Goal: Task Accomplishment & Management: Use online tool/utility

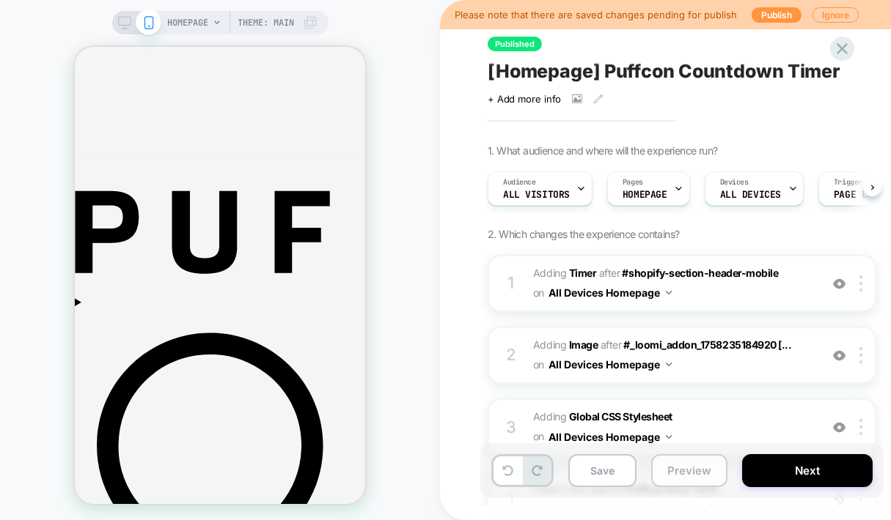
click at [687, 473] on button "Preview" at bounding box center [689, 470] width 76 height 33
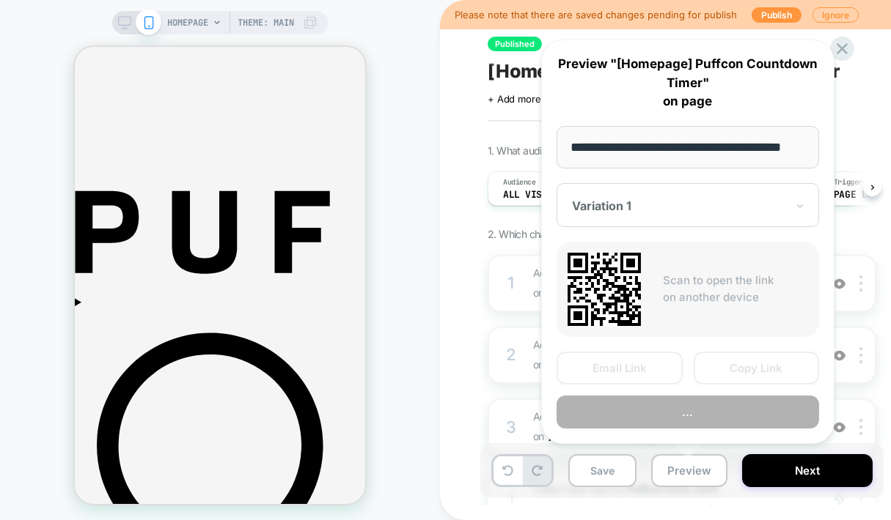
scroll to position [0, 26]
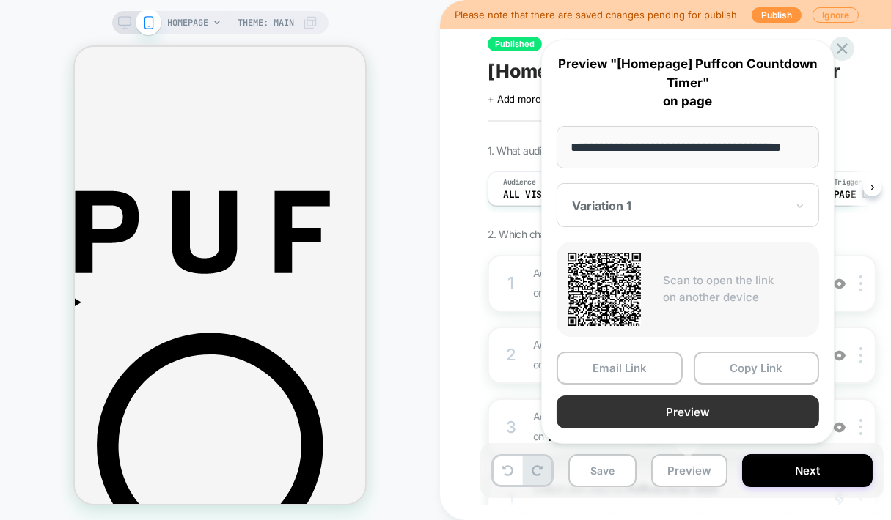
click at [733, 415] on button "Preview" at bounding box center [687, 412] width 262 height 33
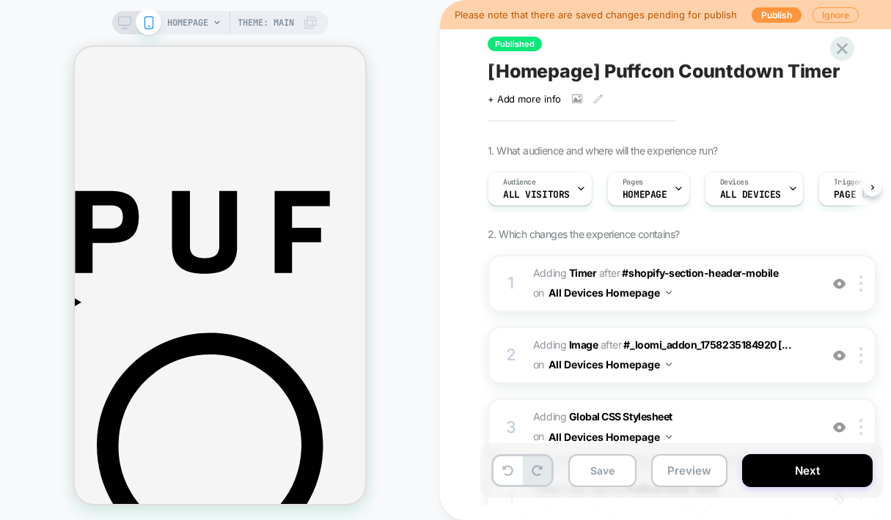
scroll to position [0, 0]
click at [694, 472] on button "Preview" at bounding box center [689, 470] width 76 height 33
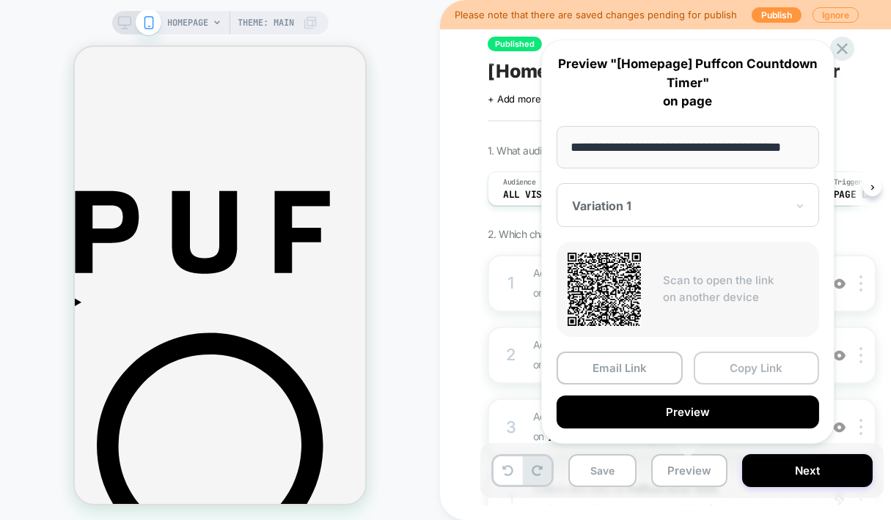
click at [740, 356] on button "Copy Link" at bounding box center [756, 368] width 126 height 33
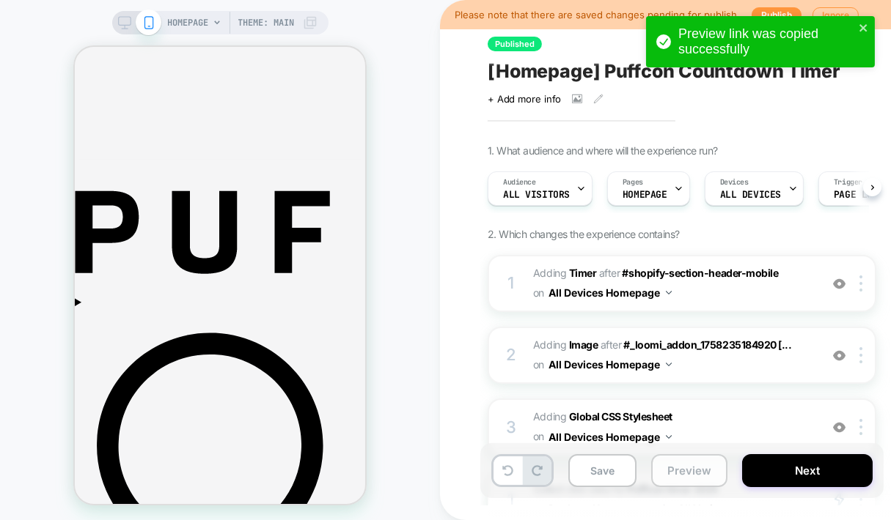
click at [687, 466] on button "Preview" at bounding box center [689, 470] width 76 height 33
click at [683, 479] on button "Preview" at bounding box center [689, 470] width 76 height 33
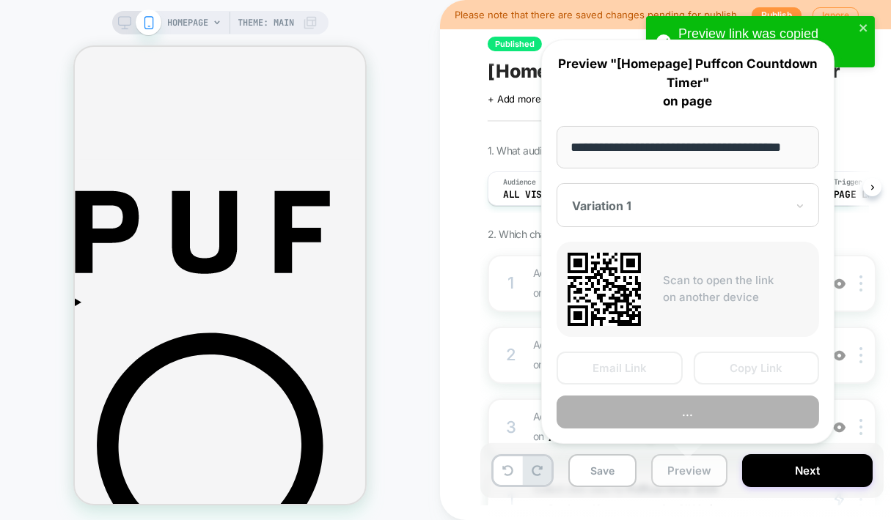
scroll to position [0, 26]
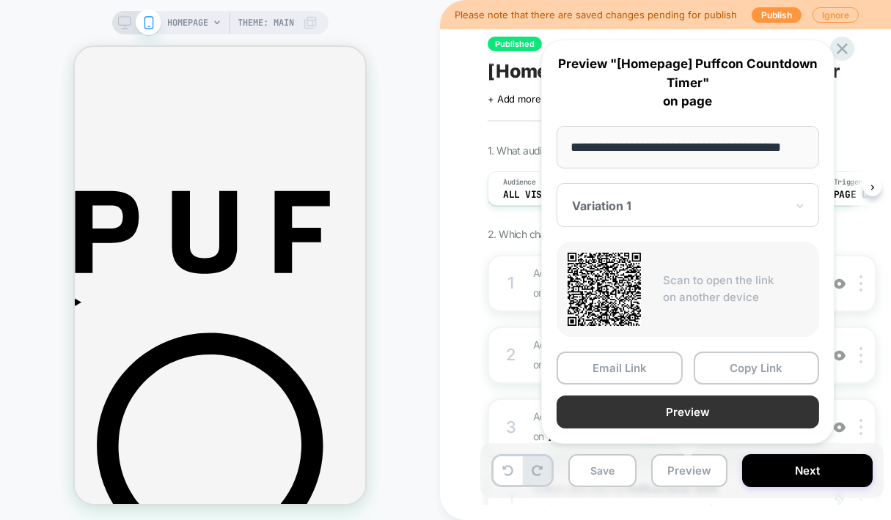
click at [709, 403] on button "Preview" at bounding box center [687, 412] width 262 height 33
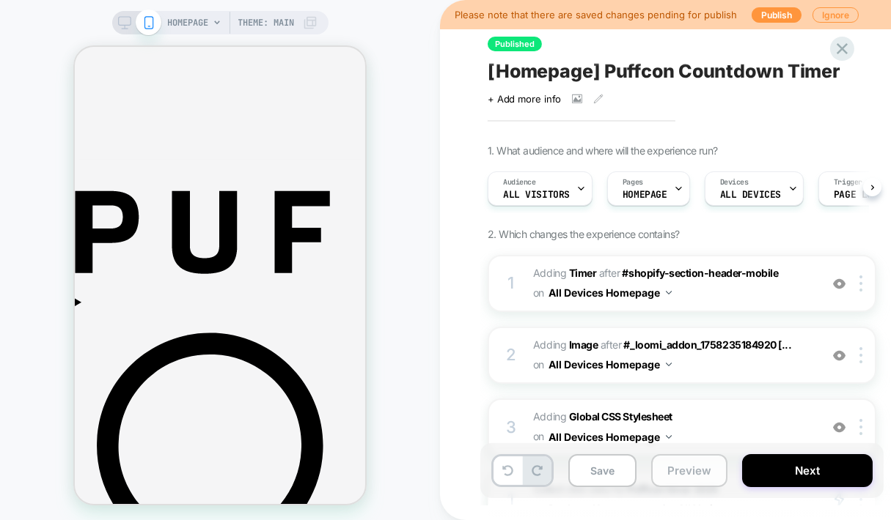
click at [672, 476] on button "Preview" at bounding box center [689, 470] width 76 height 33
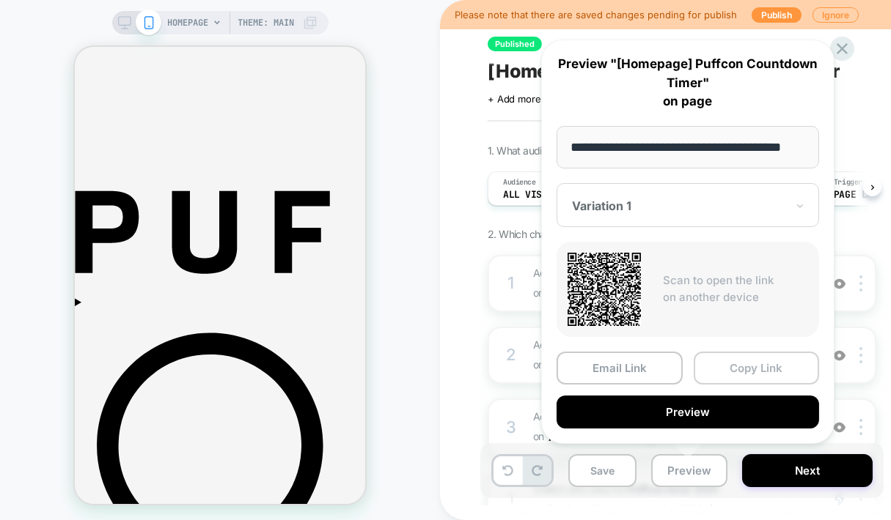
click at [760, 361] on button "Copy Link" at bounding box center [756, 368] width 126 height 33
click at [760, 361] on span "#_loomi_addon_1758446592354 Adding Image AFTER #_loomi_addon_1758235184920 [...…" at bounding box center [672, 356] width 279 height 40
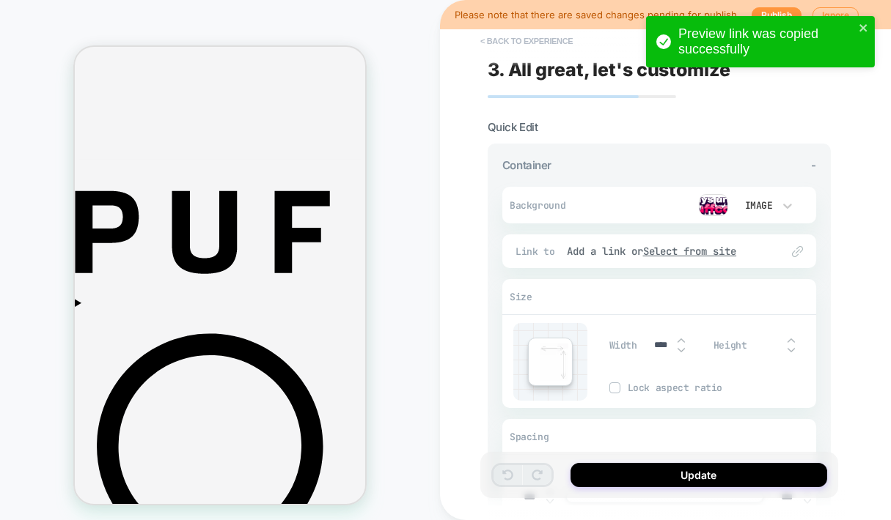
click at [523, 40] on button "< Back to experience" at bounding box center [526, 40] width 107 height 23
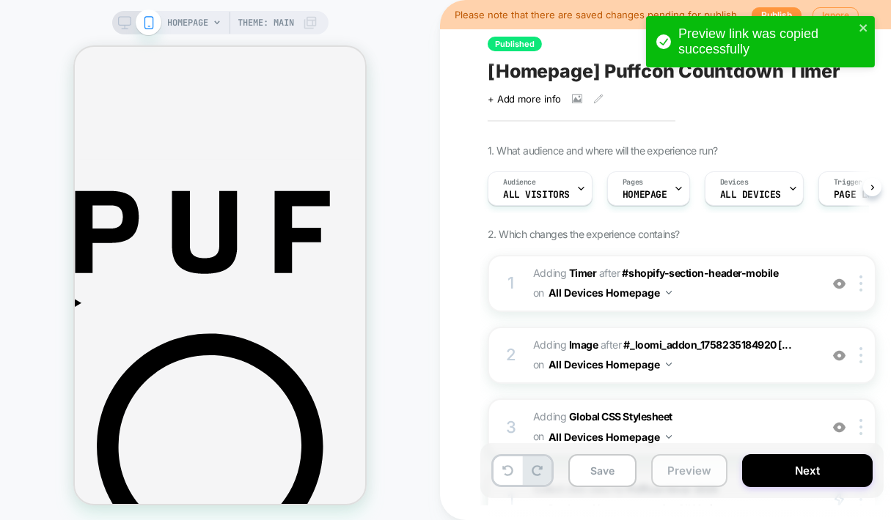
click at [686, 473] on button "Preview" at bounding box center [689, 470] width 76 height 33
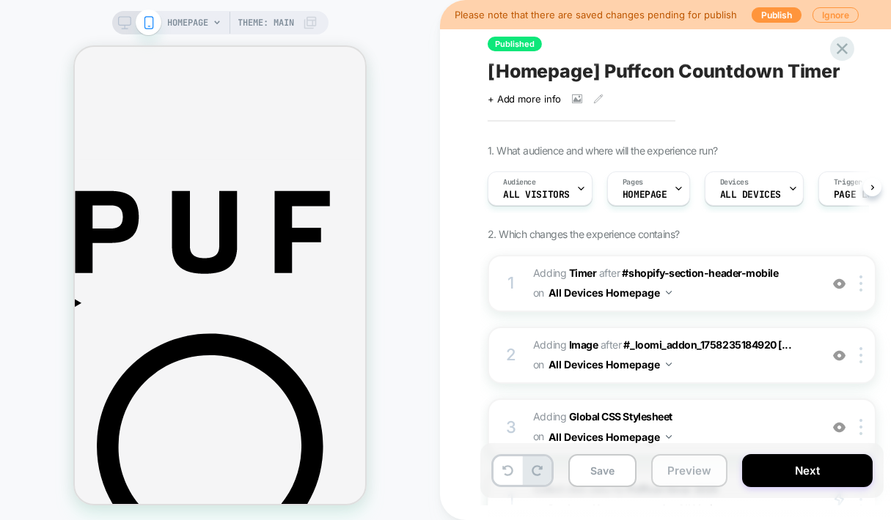
click at [687, 471] on button "Preview" at bounding box center [689, 470] width 76 height 33
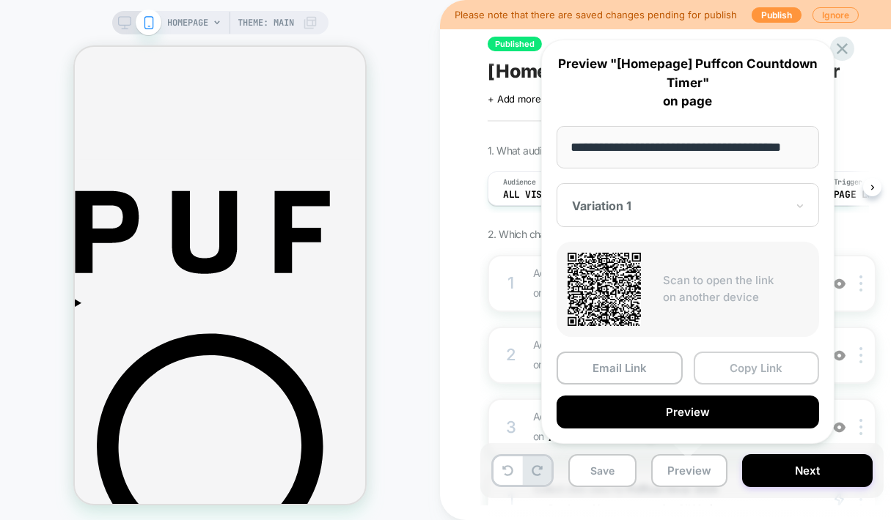
click at [744, 365] on button "Copy Link" at bounding box center [756, 368] width 126 height 33
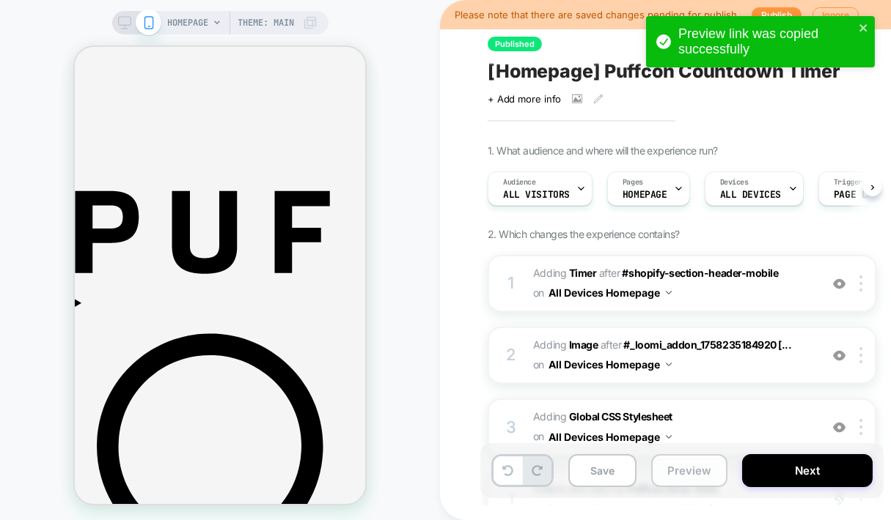
click at [671, 469] on button "Preview" at bounding box center [689, 470] width 76 height 33
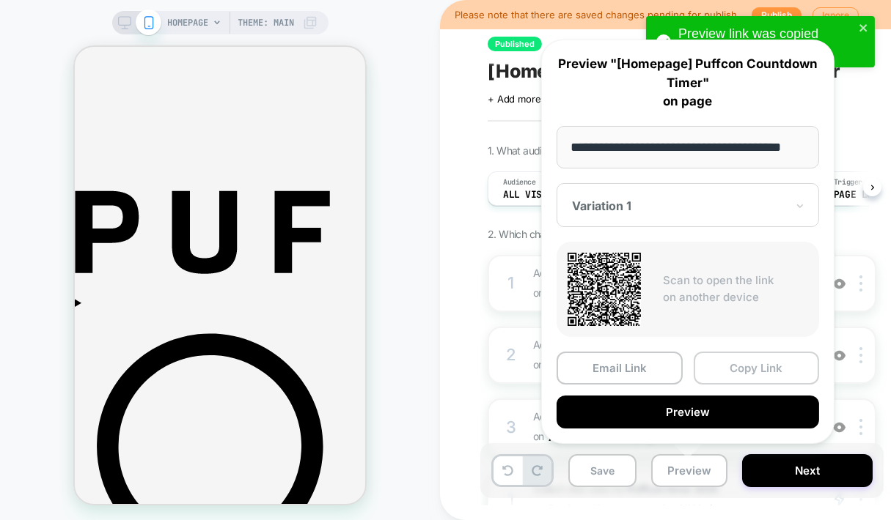
click at [740, 366] on button "Copy Link" at bounding box center [756, 368] width 126 height 33
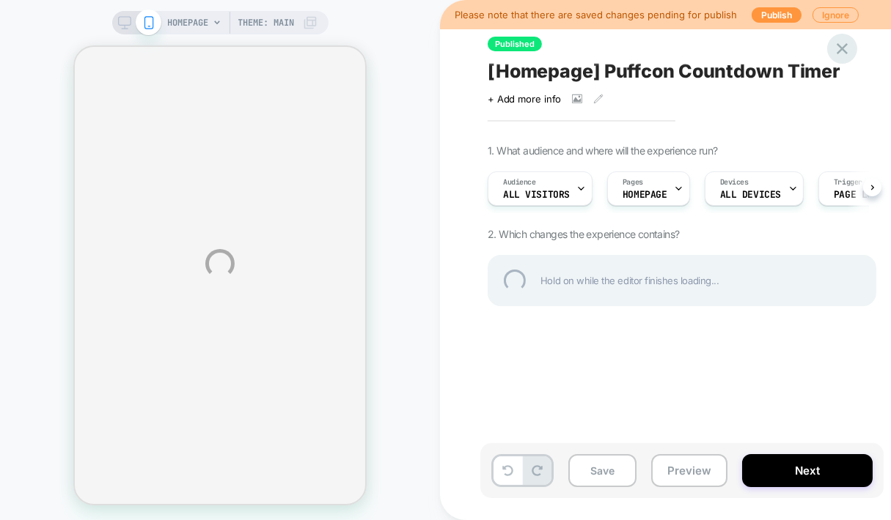
click at [836, 49] on div at bounding box center [842, 49] width 30 height 30
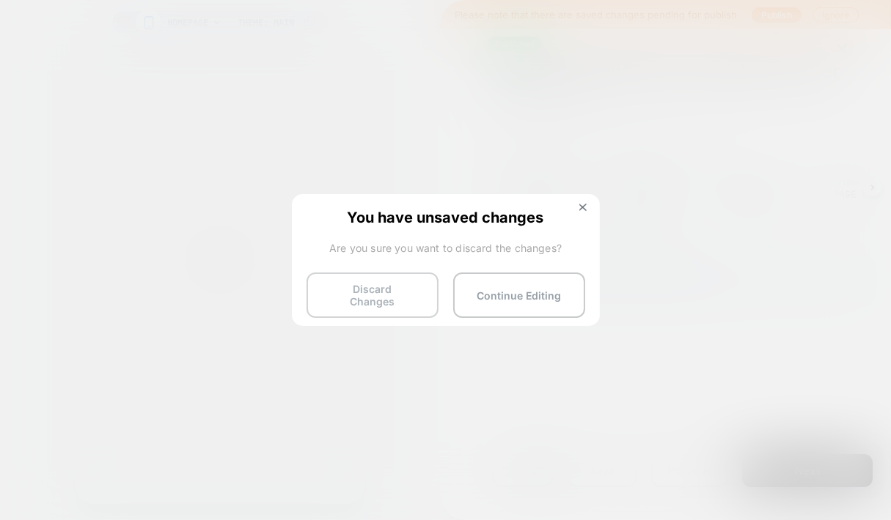
click at [350, 298] on button "Discard Changes" at bounding box center [372, 295] width 132 height 45
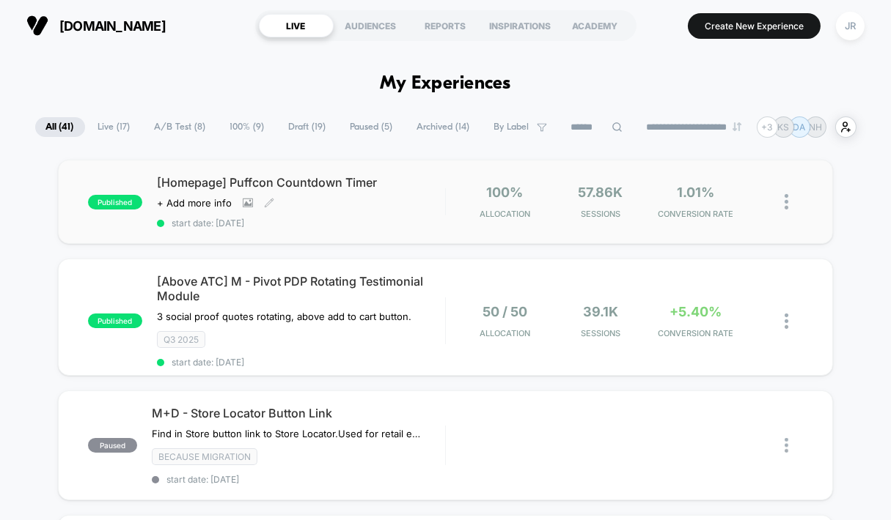
click at [365, 209] on div "[Homepage] Puffcon Countdown Timer Click to view images Click to edit experienc…" at bounding box center [301, 202] width 288 height 54
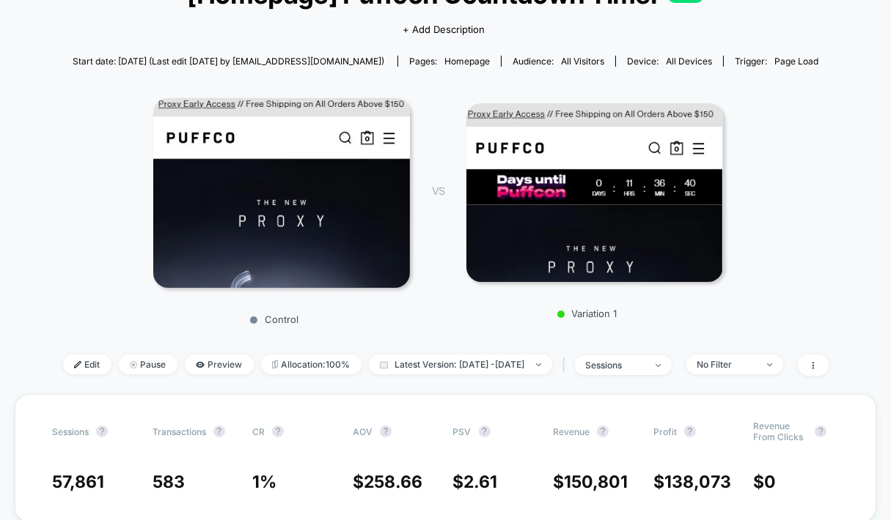
scroll to position [163, 0]
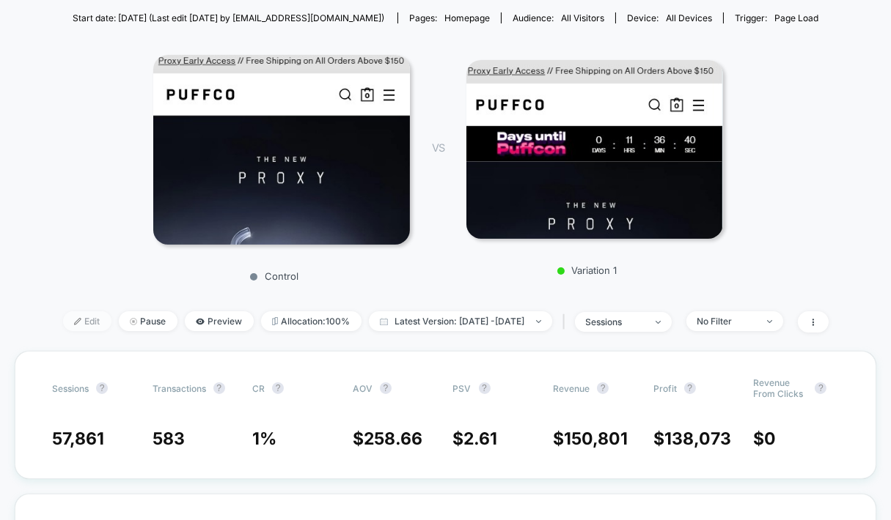
click at [63, 315] on span "Edit" at bounding box center [87, 321] width 48 height 20
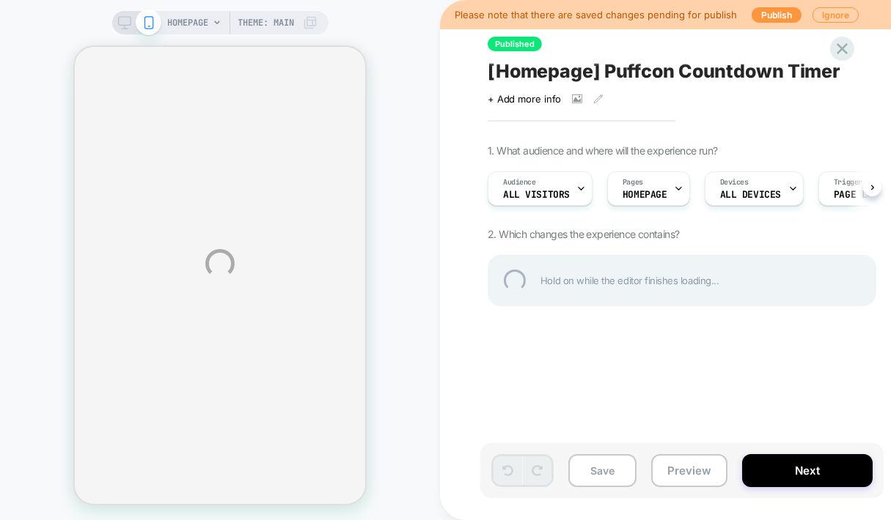
click at [679, 478] on div "HOMEPAGE Theme: MAIN Please note that there are saved changes pending for publi…" at bounding box center [445, 264] width 891 height 528
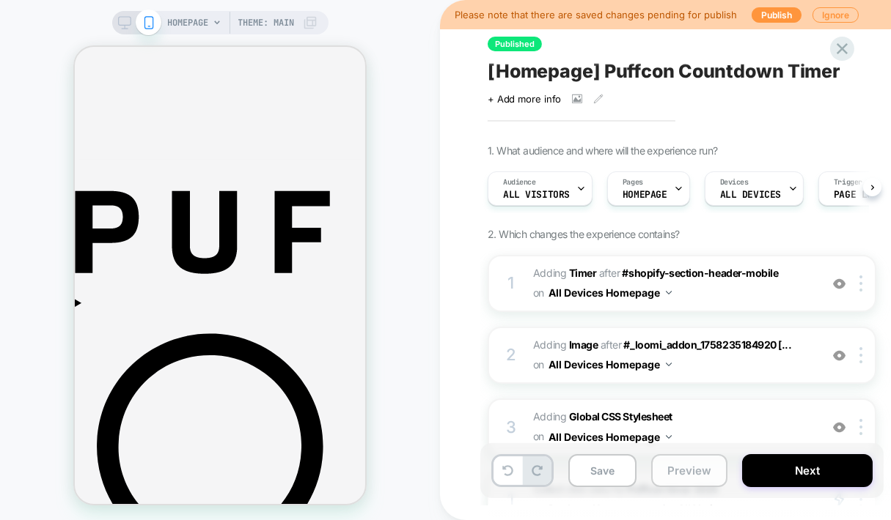
click at [692, 469] on button "Preview" at bounding box center [689, 470] width 76 height 33
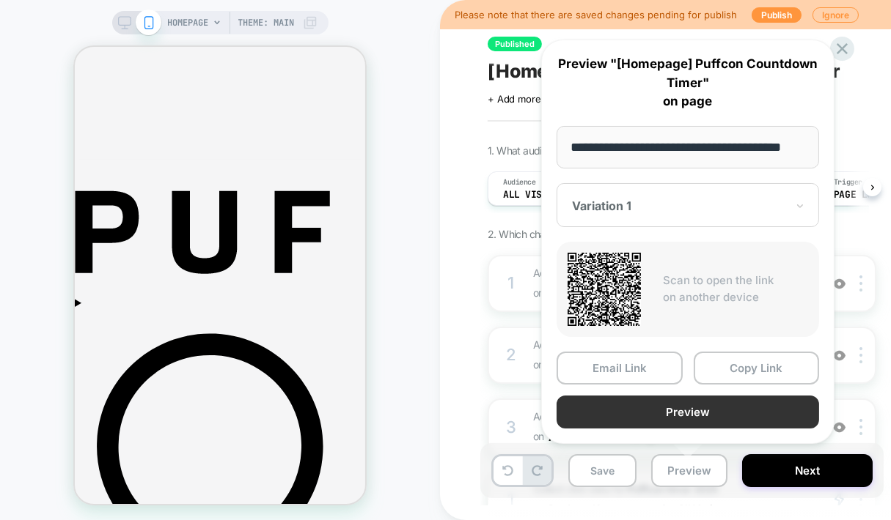
click at [737, 402] on button "Preview" at bounding box center [687, 412] width 262 height 33
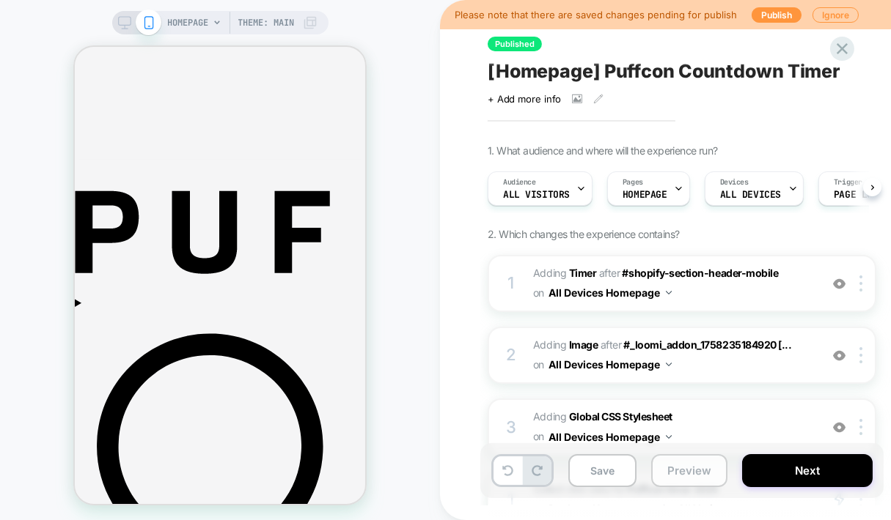
click at [668, 468] on button "Preview" at bounding box center [689, 470] width 76 height 33
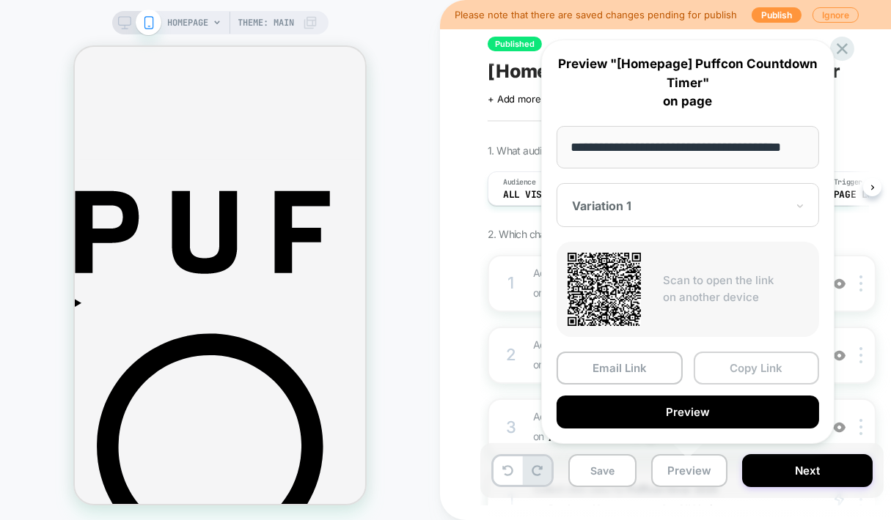
click at [756, 363] on button "Copy Link" at bounding box center [756, 368] width 126 height 33
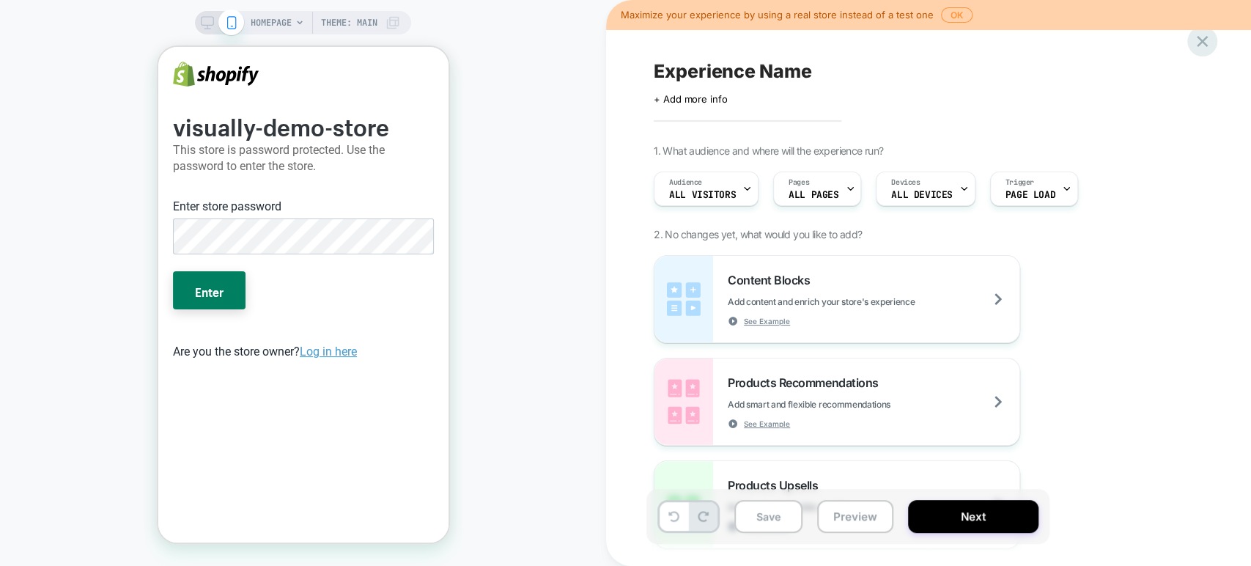
click at [1201, 42] on icon at bounding box center [1202, 41] width 11 height 11
click at [1192, 42] on icon at bounding box center [1202, 42] width 20 height 20
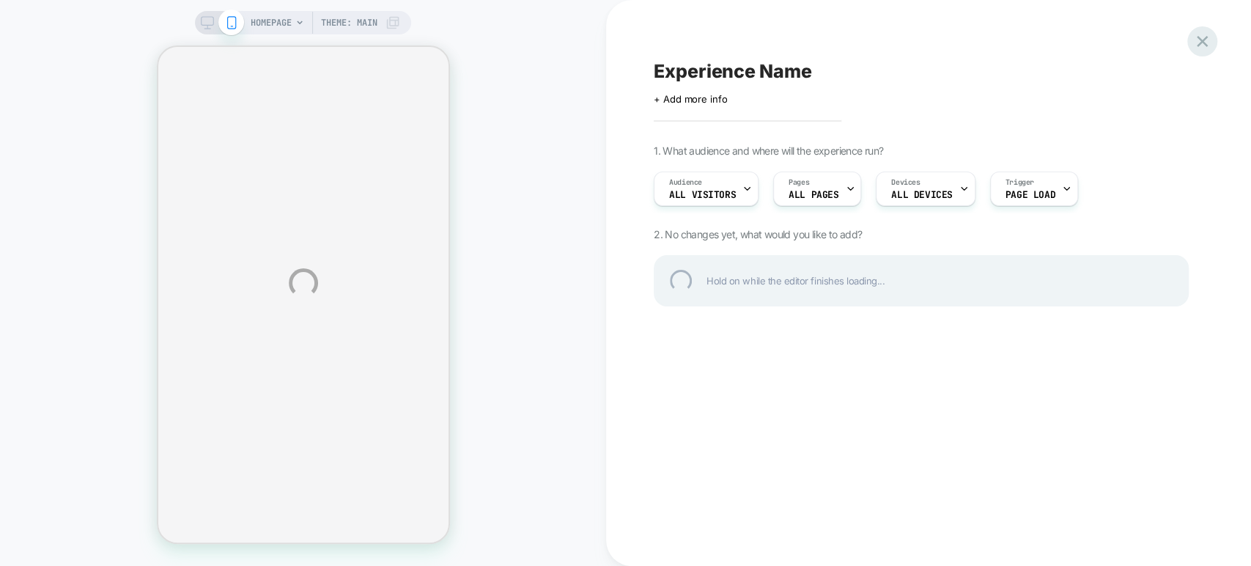
click at [1204, 45] on div at bounding box center [1202, 41] width 30 height 30
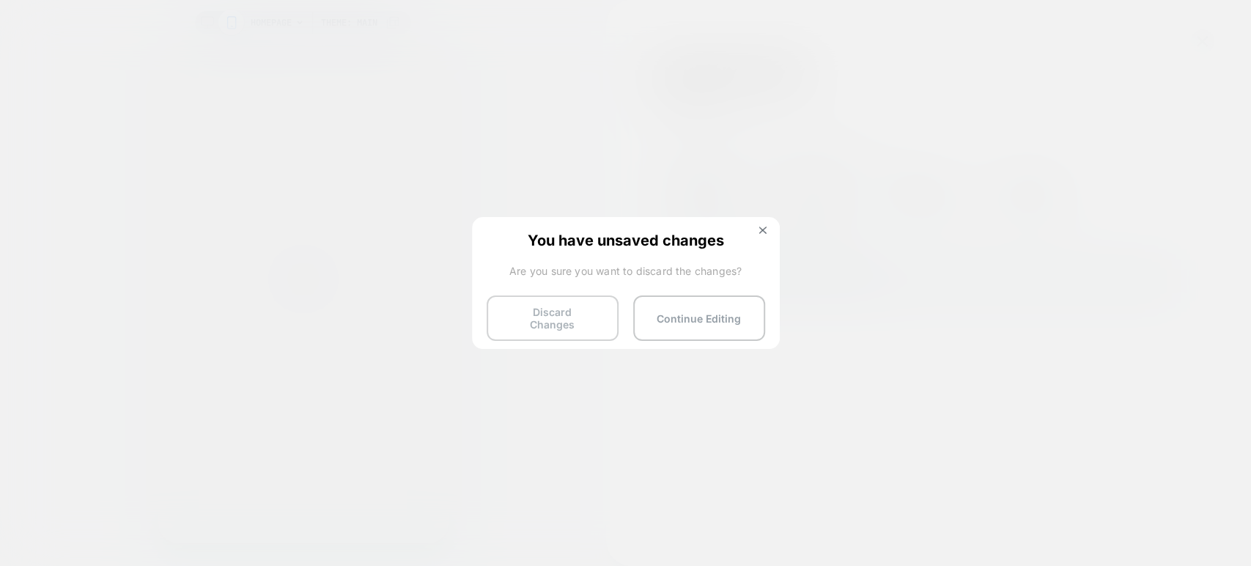
click at [523, 308] on button "Discard Changes" at bounding box center [553, 317] width 132 height 45
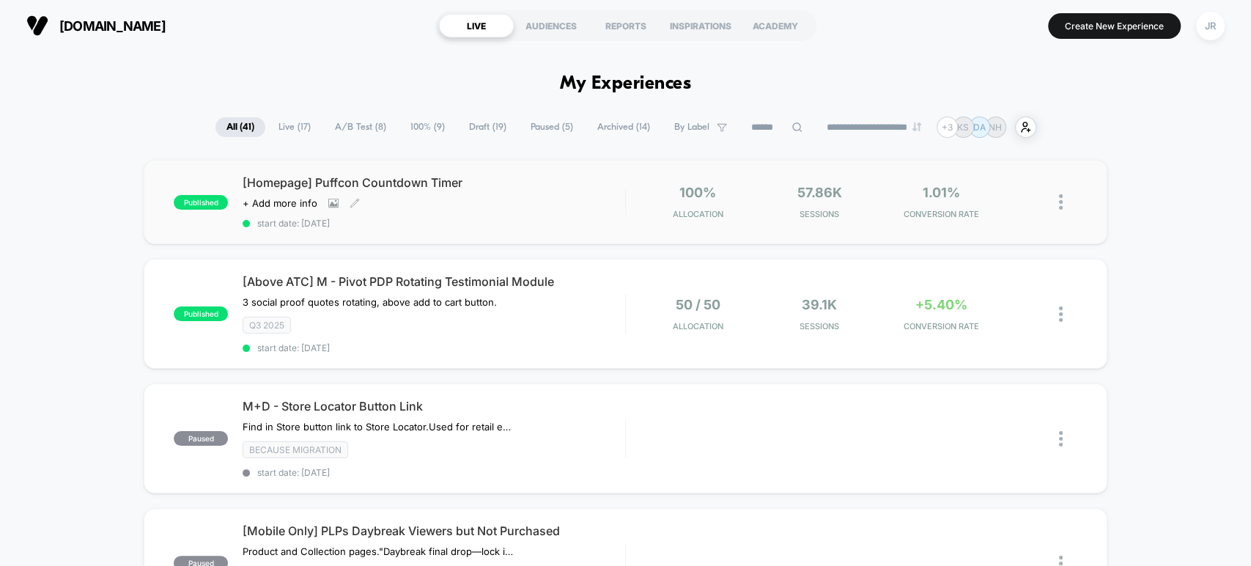
click at [487, 218] on span "start date: [DATE]" at bounding box center [434, 223] width 382 height 11
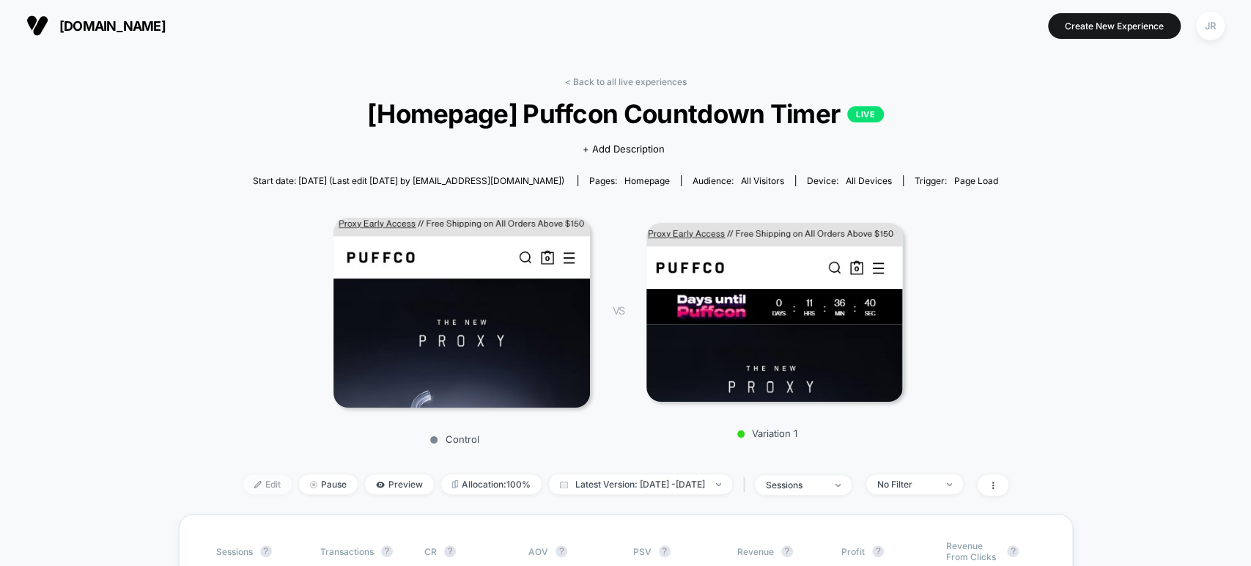
click at [243, 480] on span "Edit" at bounding box center [267, 484] width 48 height 20
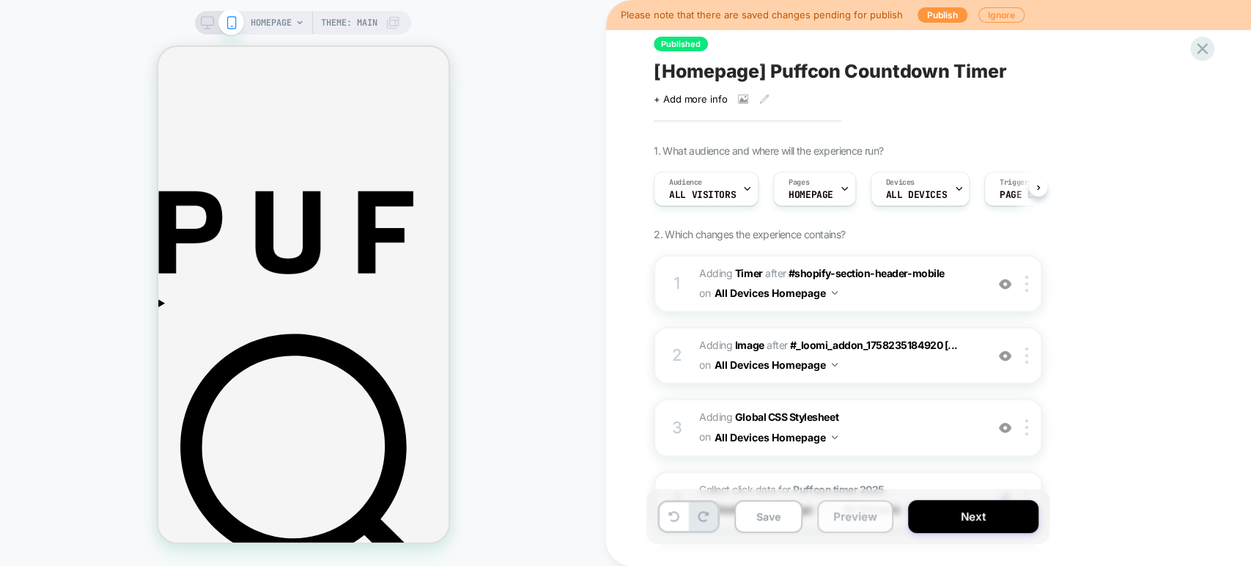
click at [849, 520] on button "Preview" at bounding box center [855, 516] width 76 height 33
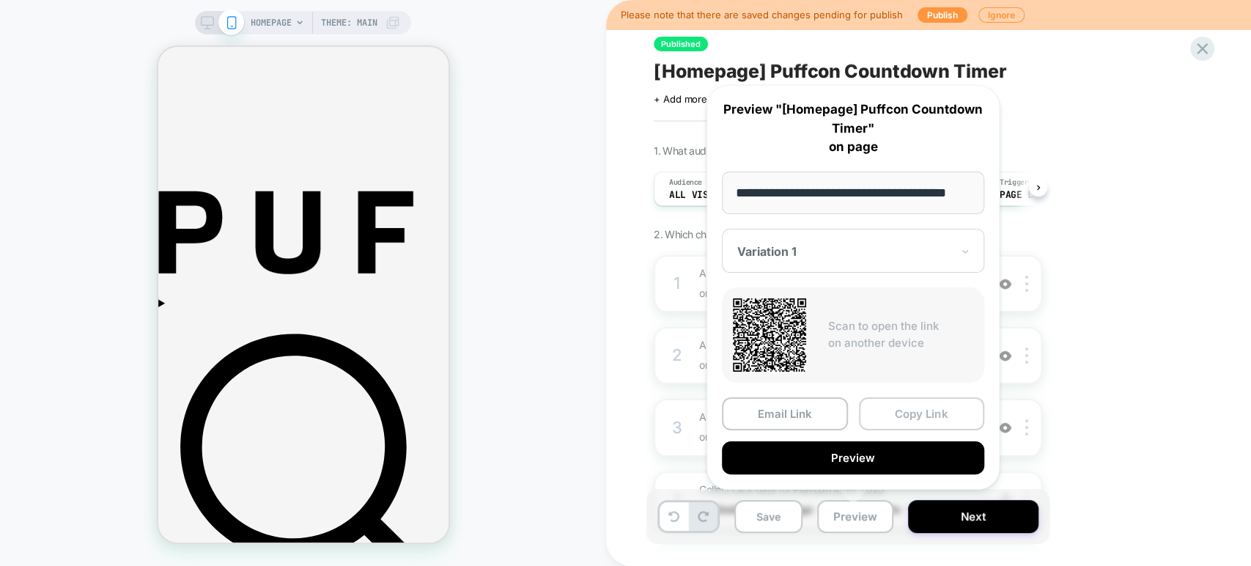
click at [902, 413] on button "Copy Link" at bounding box center [922, 413] width 126 height 33
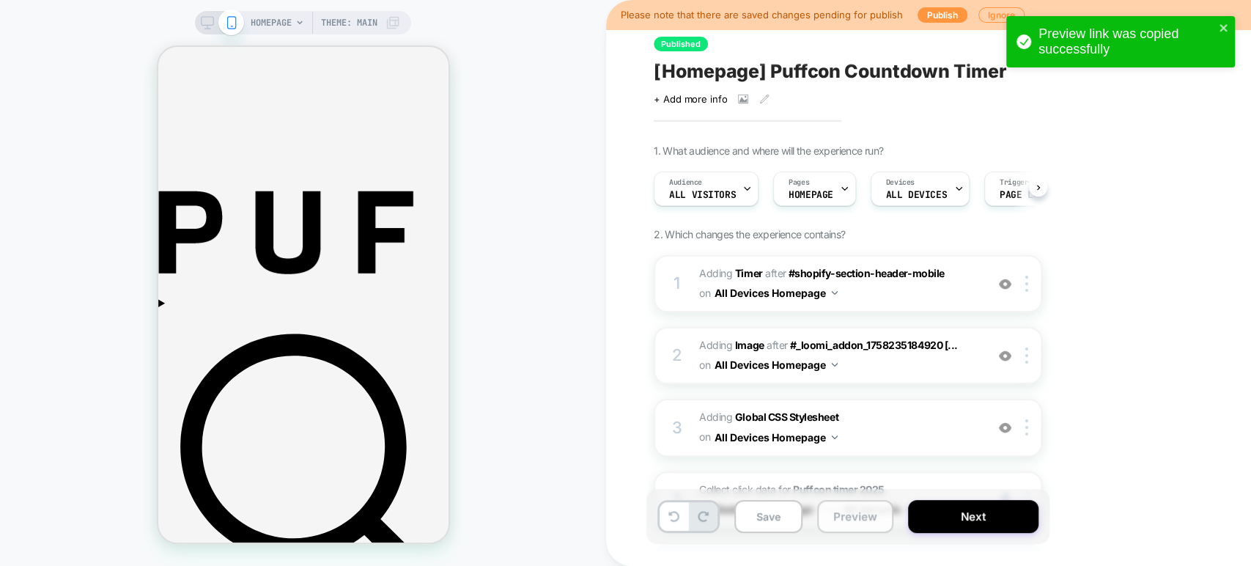
click at [847, 520] on button "Preview" at bounding box center [855, 516] width 76 height 33
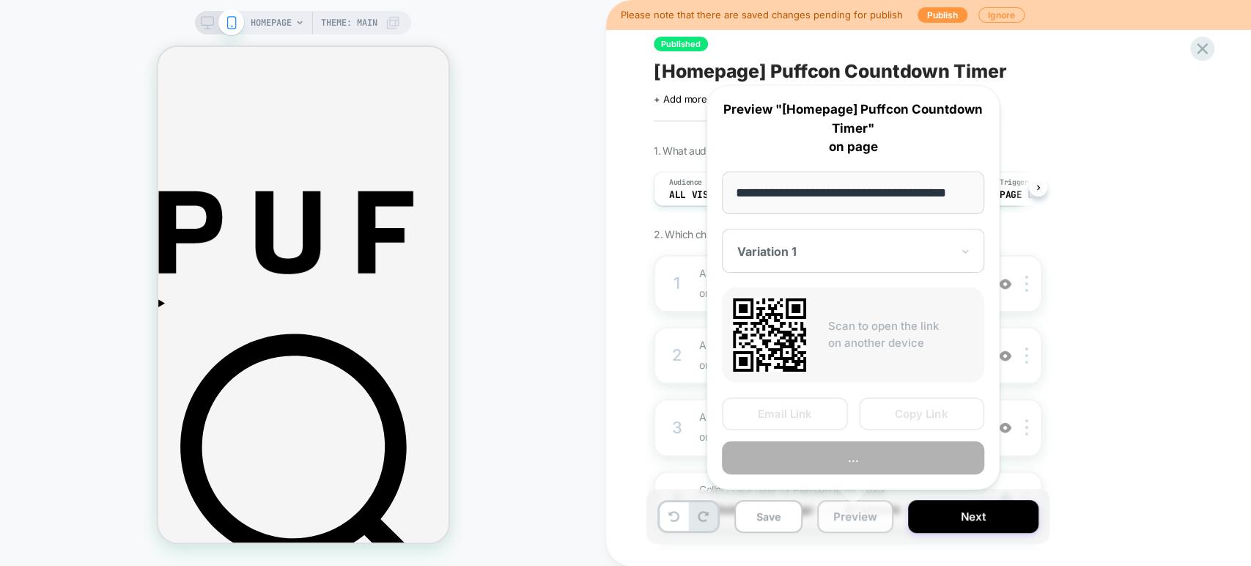
scroll to position [0, 26]
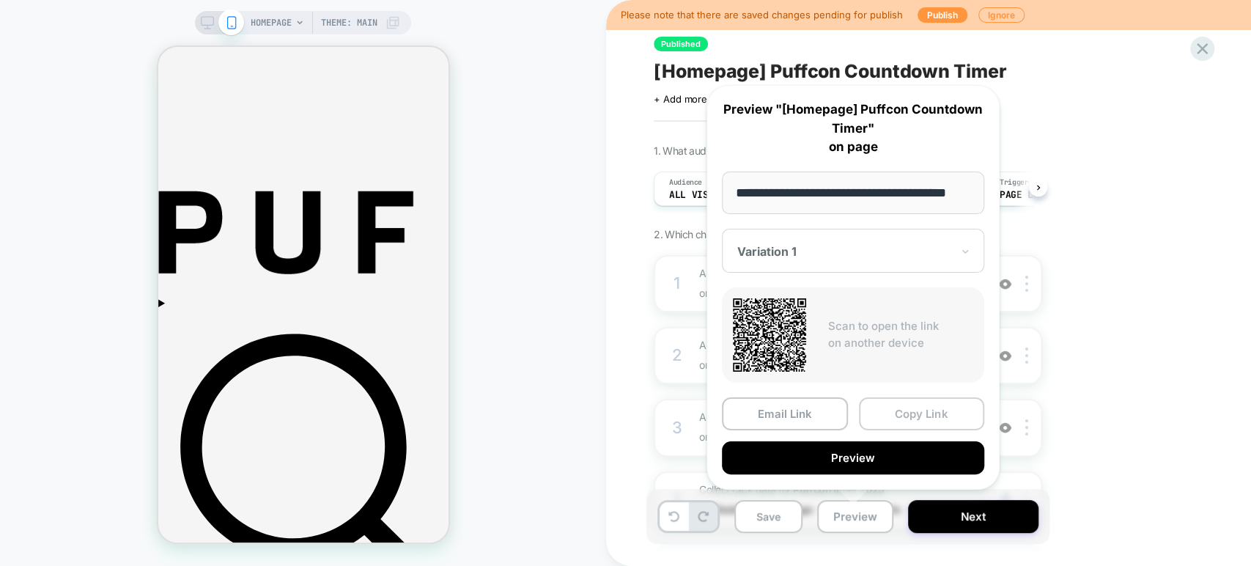
click at [915, 415] on button "Copy Link" at bounding box center [922, 413] width 126 height 33
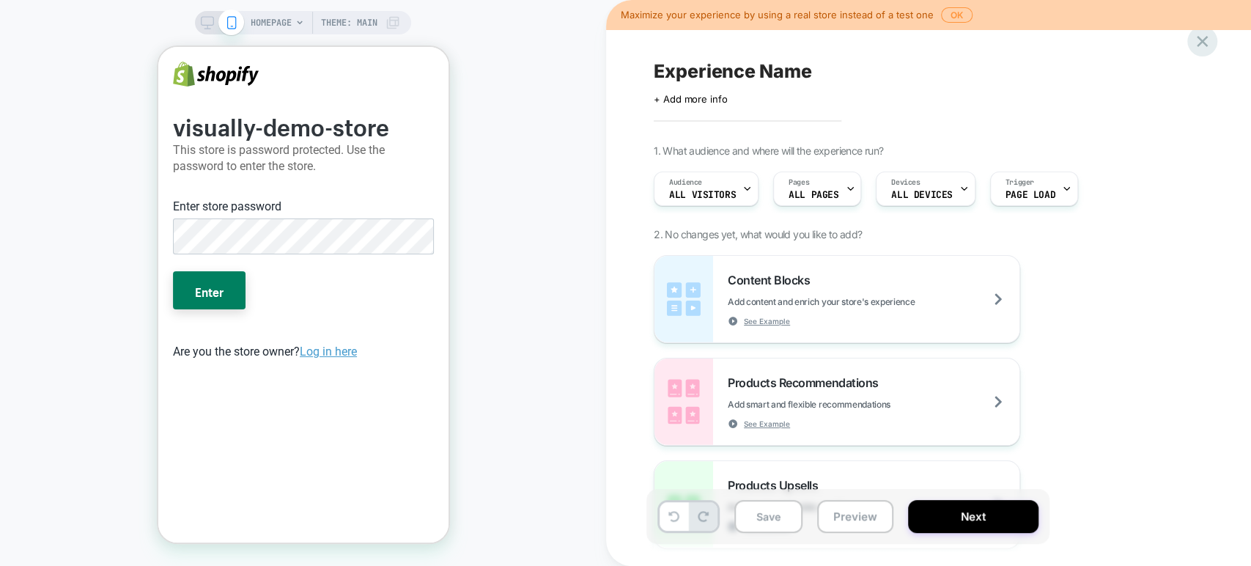
click at [1201, 36] on icon at bounding box center [1202, 42] width 20 height 20
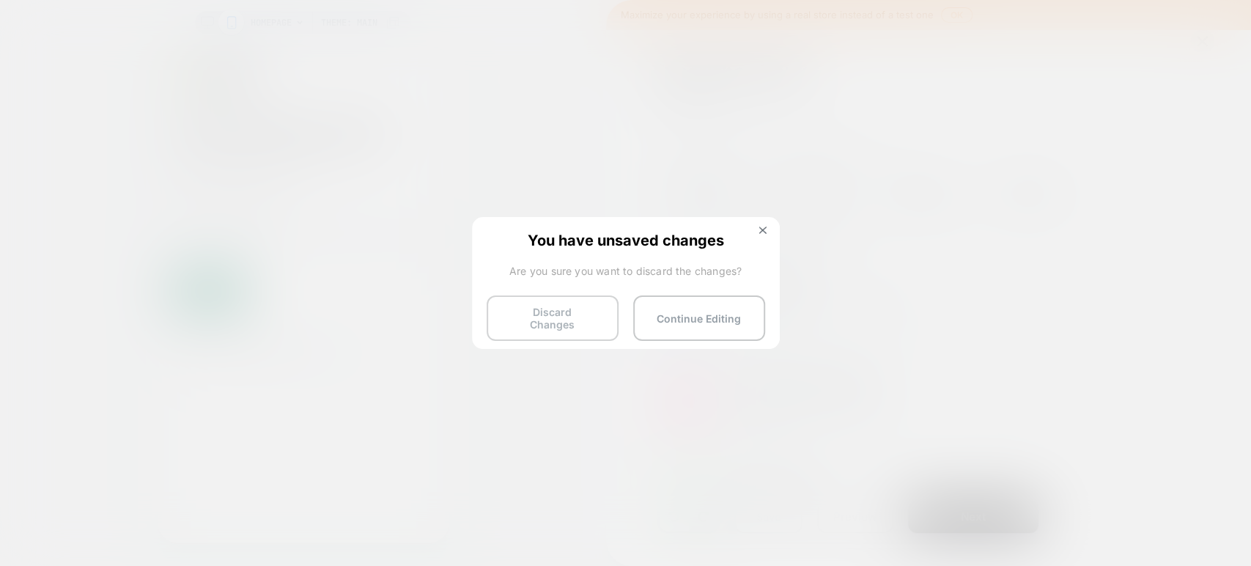
click at [576, 317] on button "Discard Changes" at bounding box center [553, 317] width 132 height 45
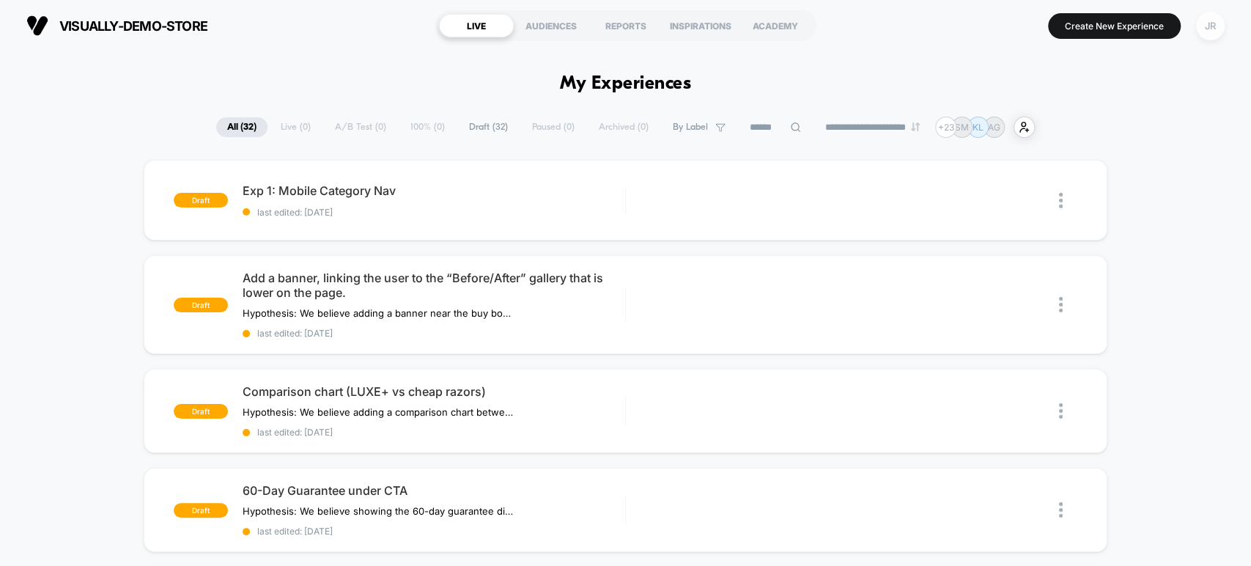
click at [1212, 26] on div "JR" at bounding box center [1210, 26] width 29 height 29
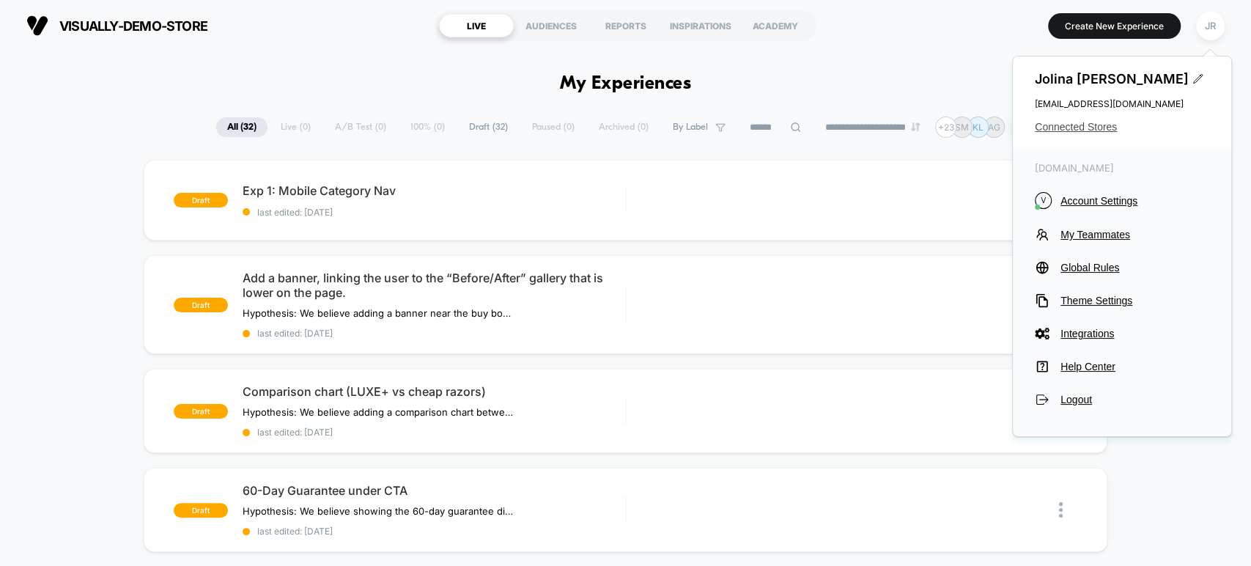
click at [1091, 125] on span "Connected Stores" at bounding box center [1122, 127] width 174 height 12
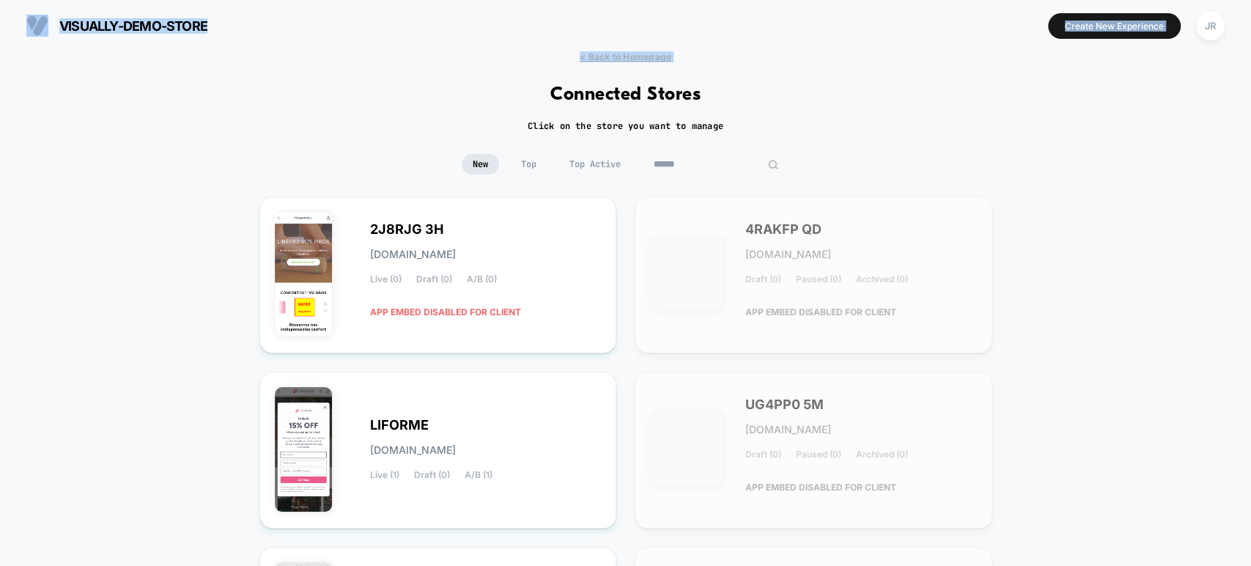
click at [722, 160] on input at bounding box center [716, 164] width 147 height 21
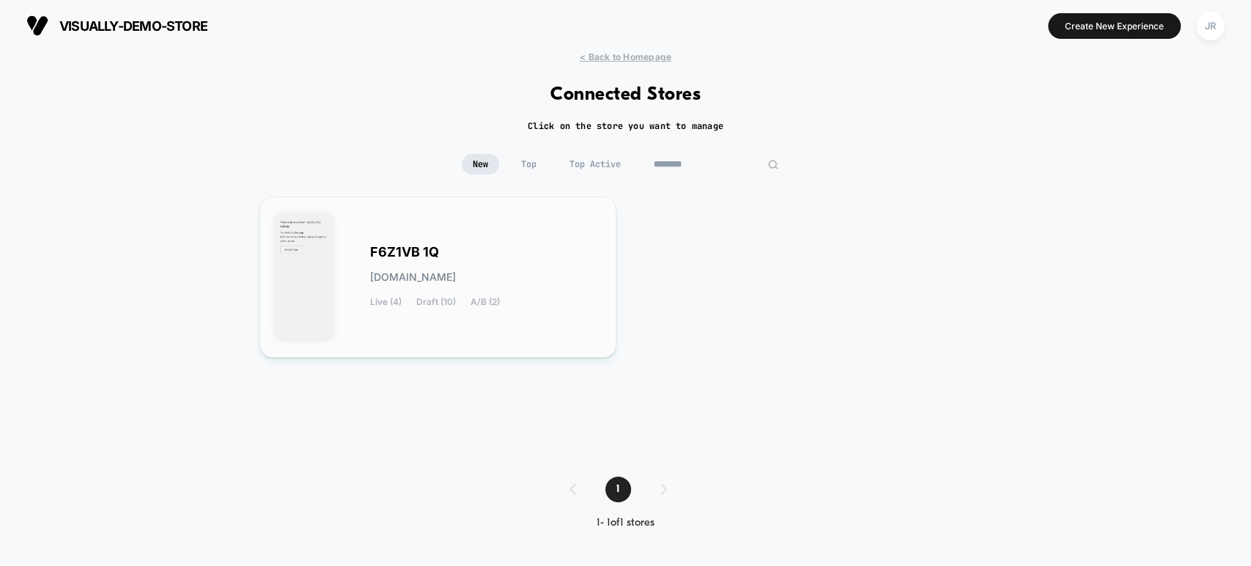
type input "********"
click at [564, 257] on div "F6Z1VB 1Q [DOMAIN_NAME] Live (4) Draft (10) A/B (2)" at bounding box center [486, 277] width 232 height 60
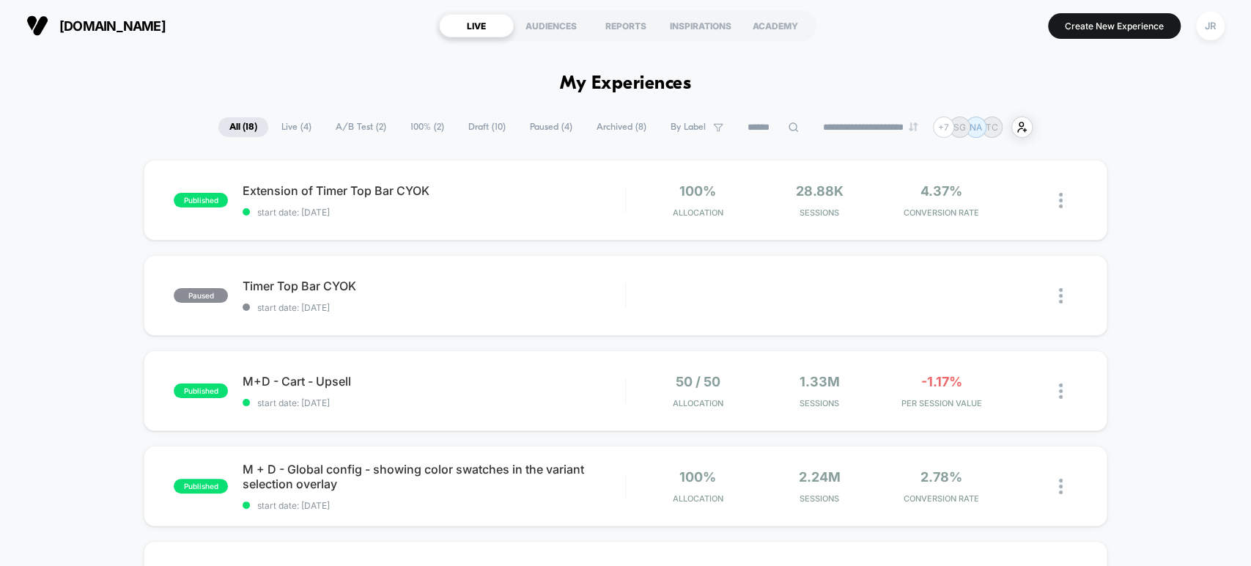
click at [763, 128] on input at bounding box center [773, 128] width 73 height 18
paste input "**********"
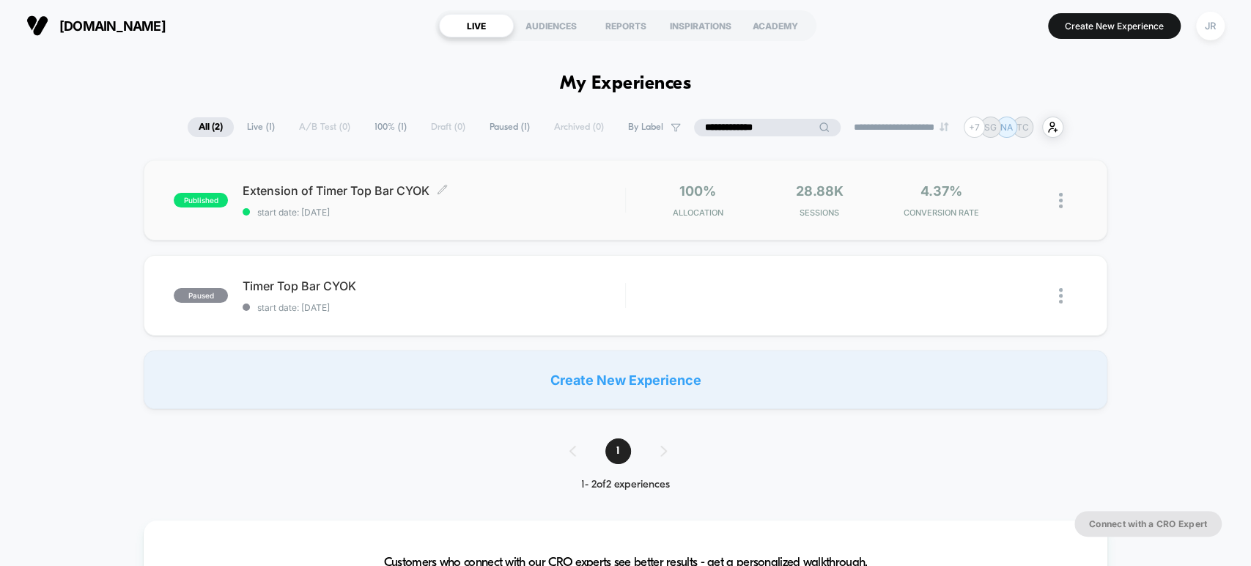
type input "**********"
click at [504, 199] on div "Extension of Timer Top Bar CYOK Click to edit experience details Click to edit …" at bounding box center [434, 200] width 382 height 34
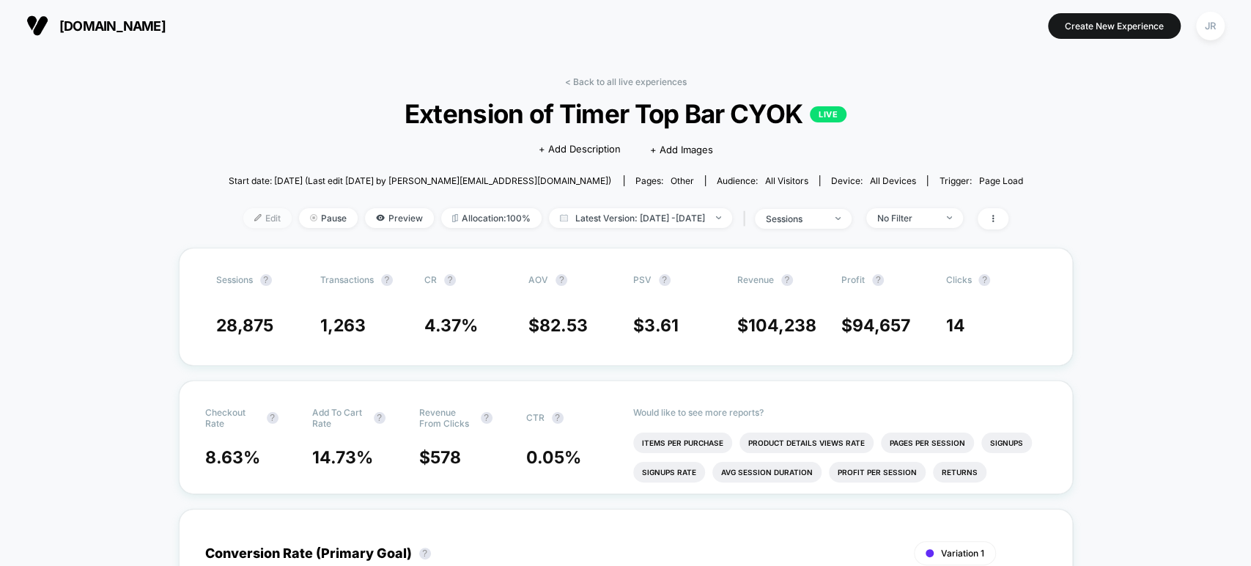
click at [243, 213] on span "Edit" at bounding box center [267, 218] width 48 height 20
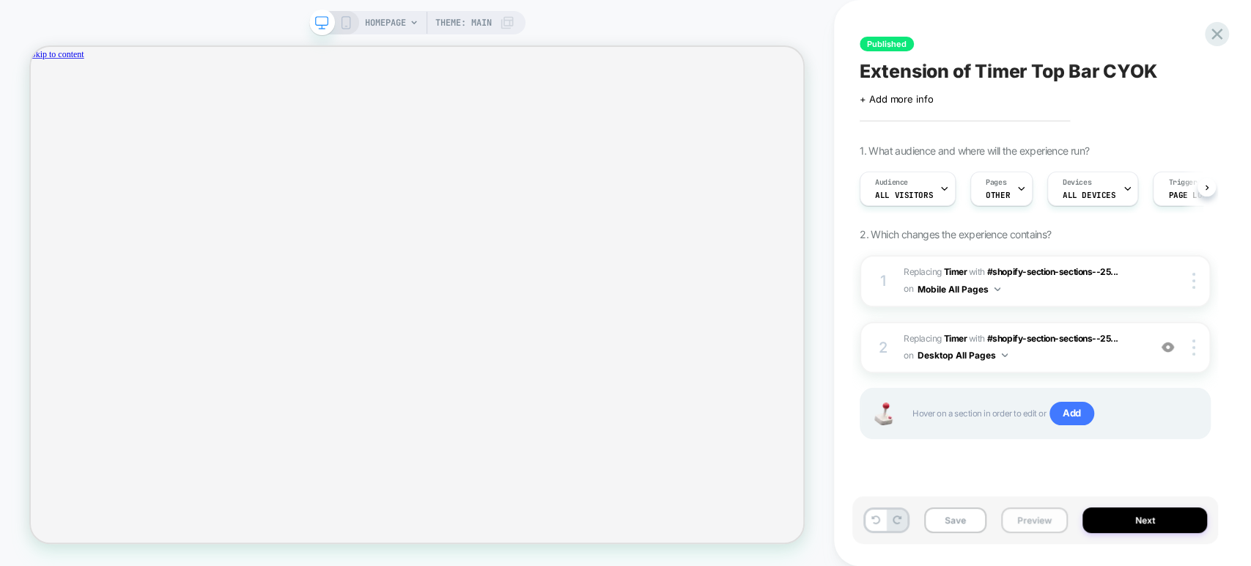
click at [1022, 519] on button "Preview" at bounding box center [1034, 520] width 67 height 26
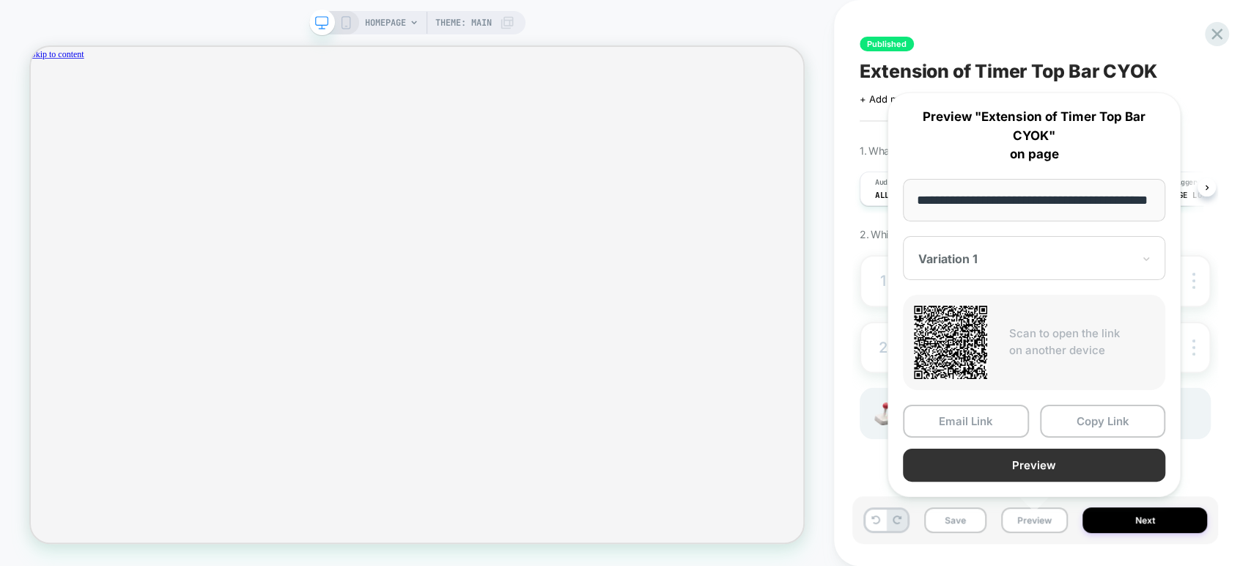
click at [1052, 453] on button "Preview" at bounding box center [1034, 465] width 262 height 33
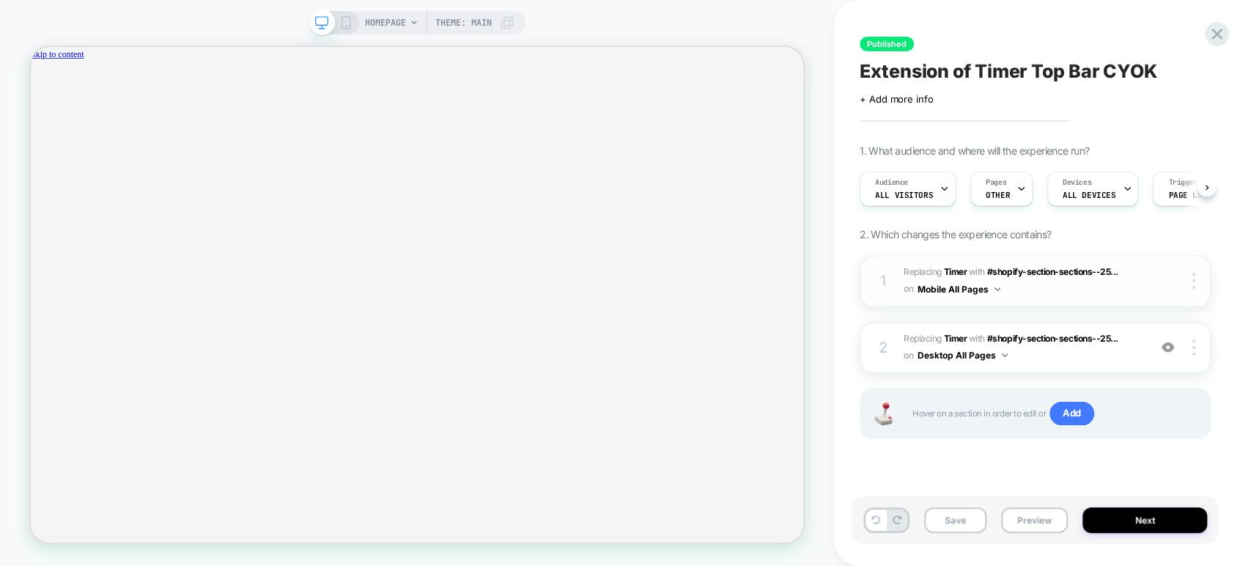
click at [1044, 296] on span "#_loomi_addon_1758743703008_dup1758895779 Replacing Timer WITH #shopify-section…" at bounding box center [1022, 281] width 237 height 34
click at [1025, 287] on span "#_loomi_addon_1758743703008_dup1758895779 Replacing Timer WITH #shopify-section…" at bounding box center [1022, 281] width 237 height 34
click at [1055, 355] on span "#_loomi_addon_1758744550125_dup1758895779 Replacing Timer WITH #shopify-section…" at bounding box center [1022, 348] width 237 height 34
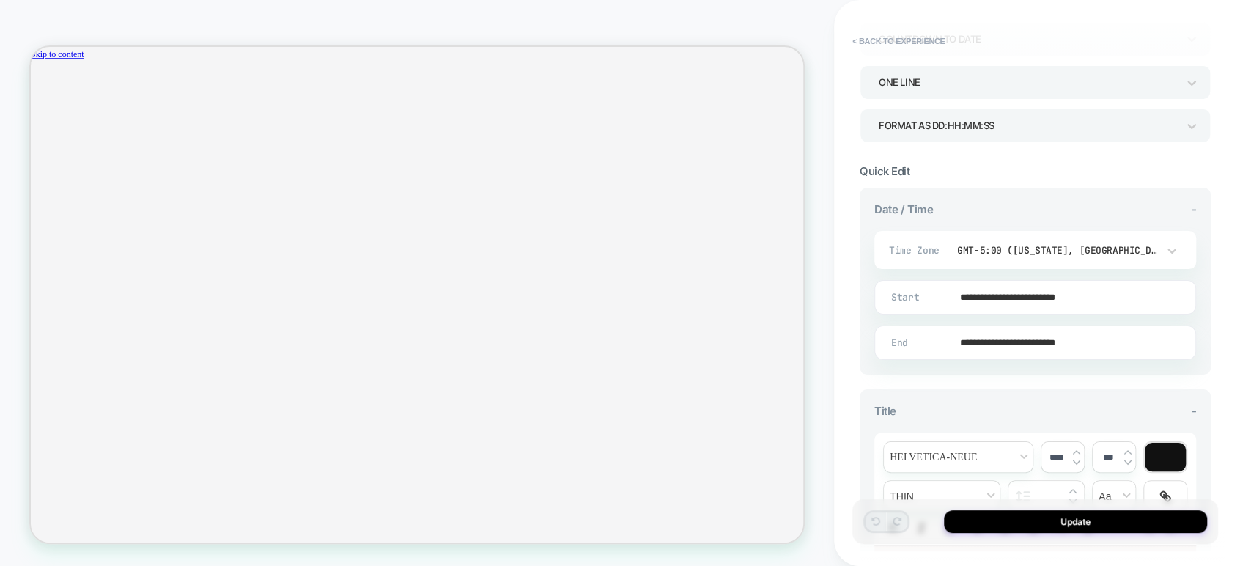
scroll to position [244, 0]
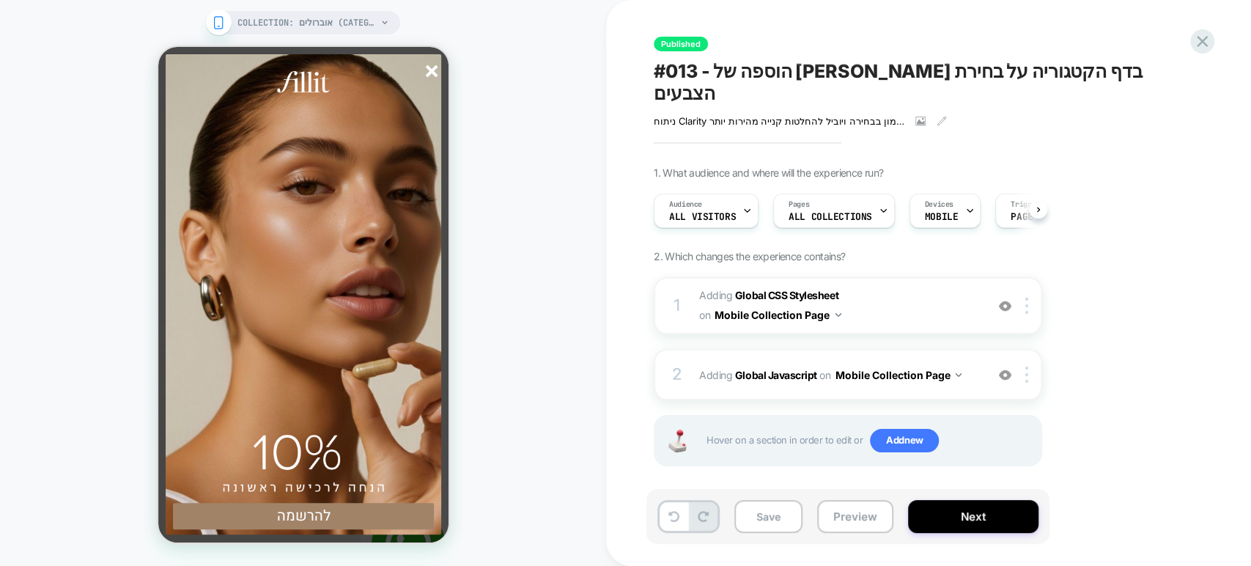
scroll to position [29, 0]
click at [422, 67] on div "להרשמה" at bounding box center [303, 265] width 276 height 539
click at [426, 69] on icon "סגור" at bounding box center [431, 71] width 12 height 12
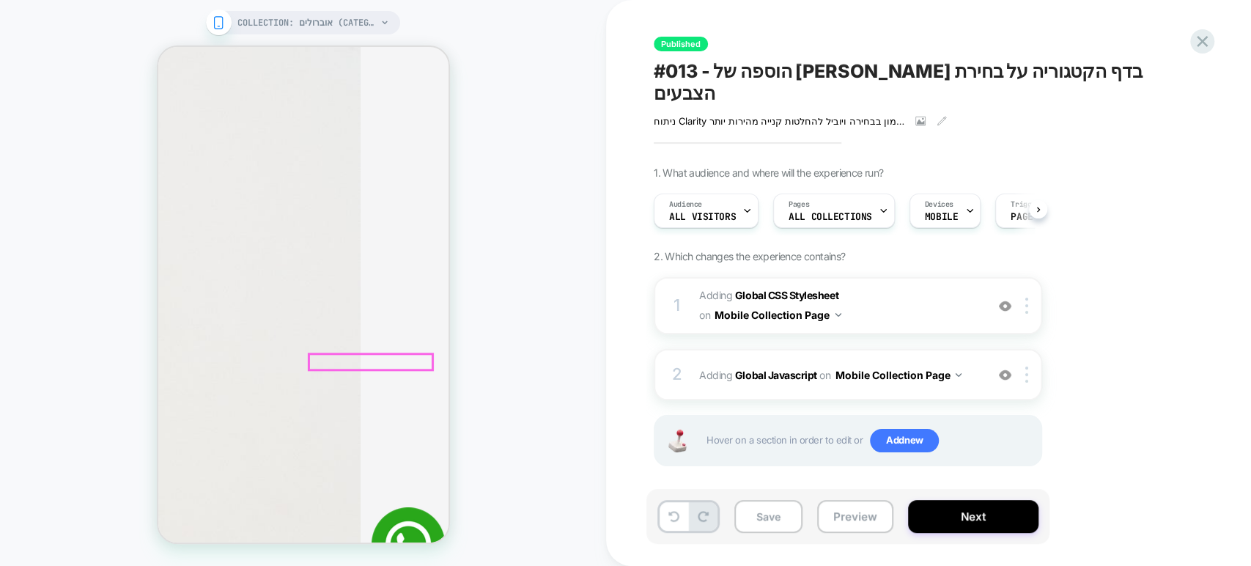
scroll to position [896, 0]
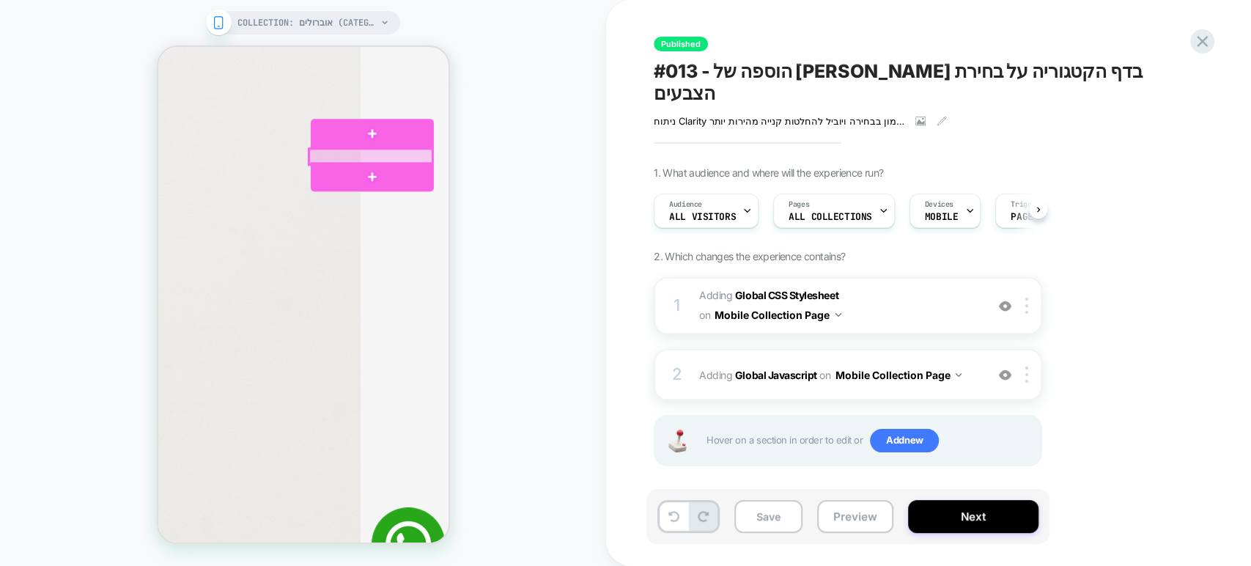
click at [423, 152] on div at bounding box center [370, 156] width 123 height 15
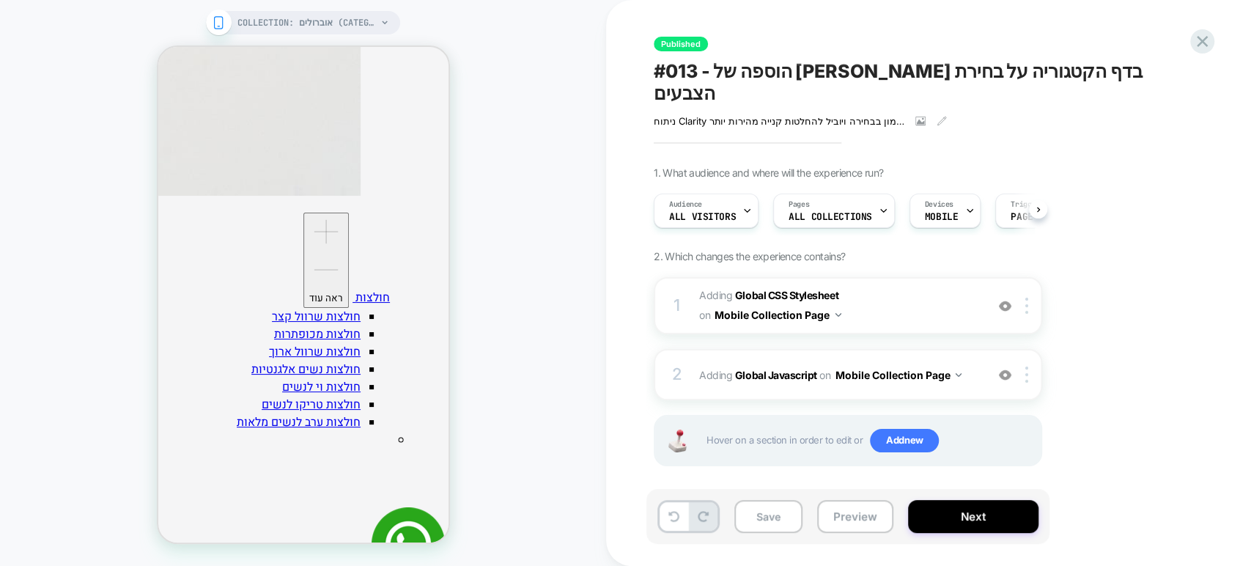
scroll to position [1873, 0]
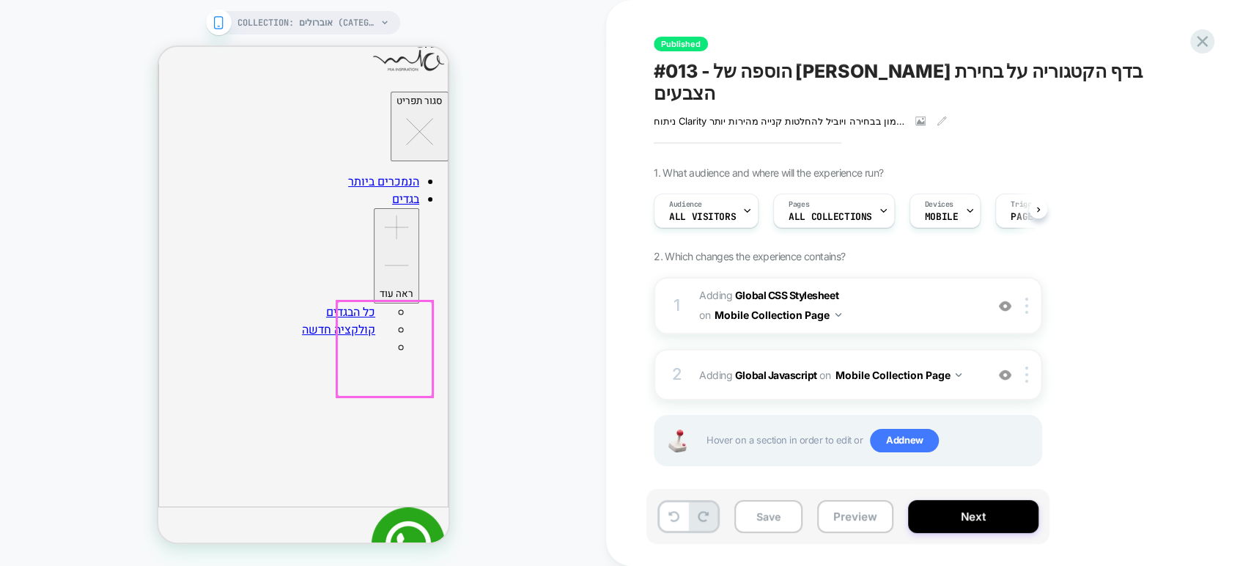
scroll to position [163, 0]
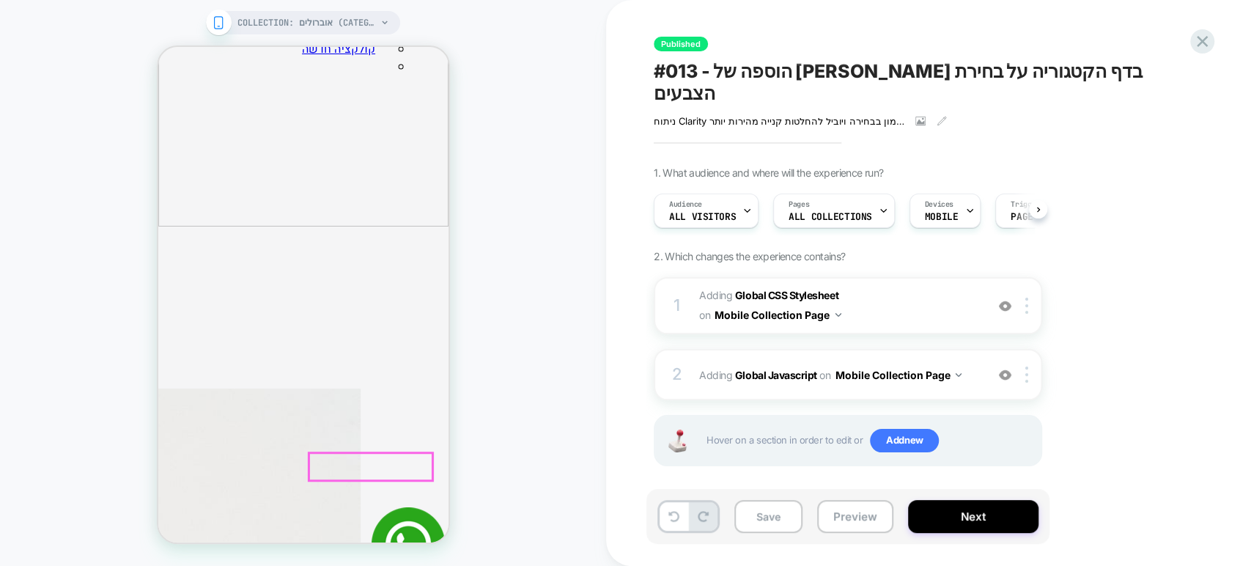
scroll to position [0, 0]
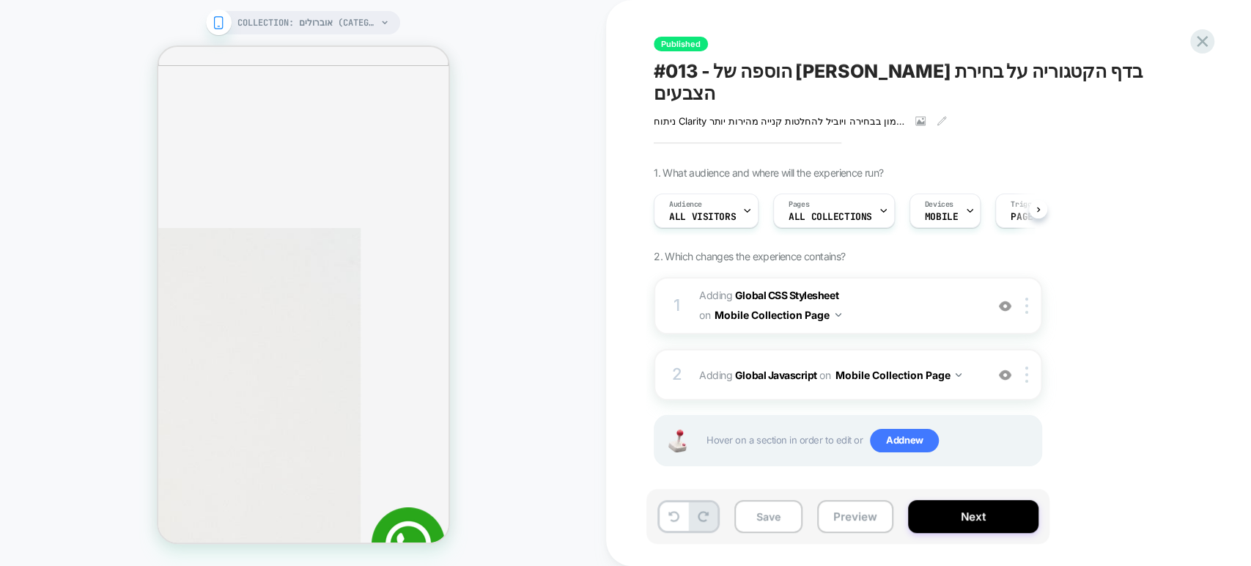
scroll to position [488, 0]
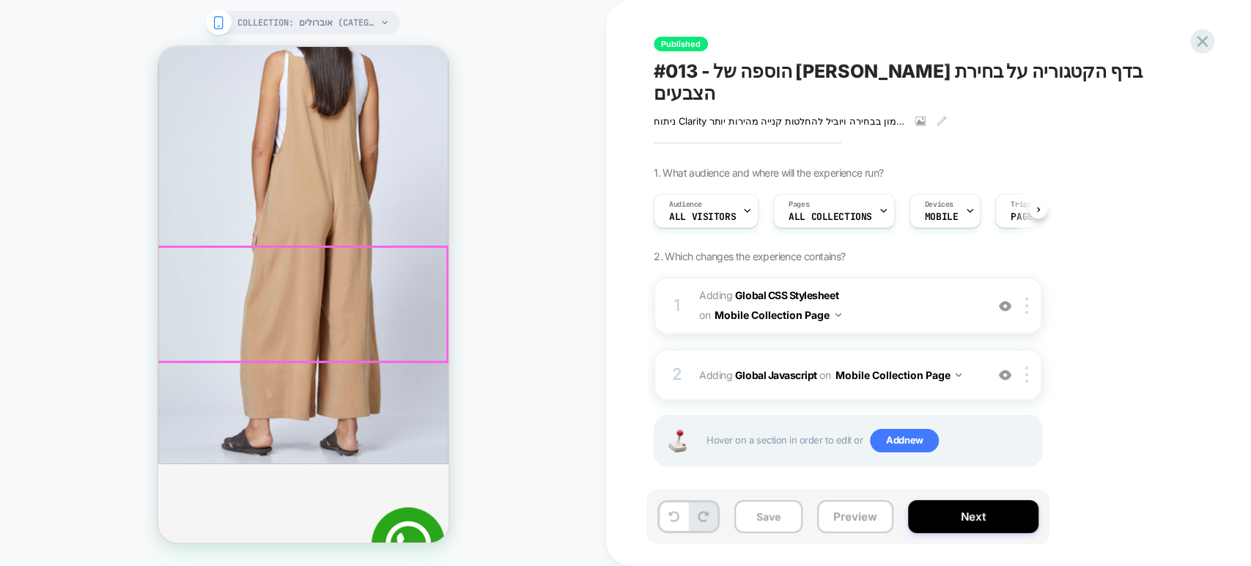
scroll to position [81, 0]
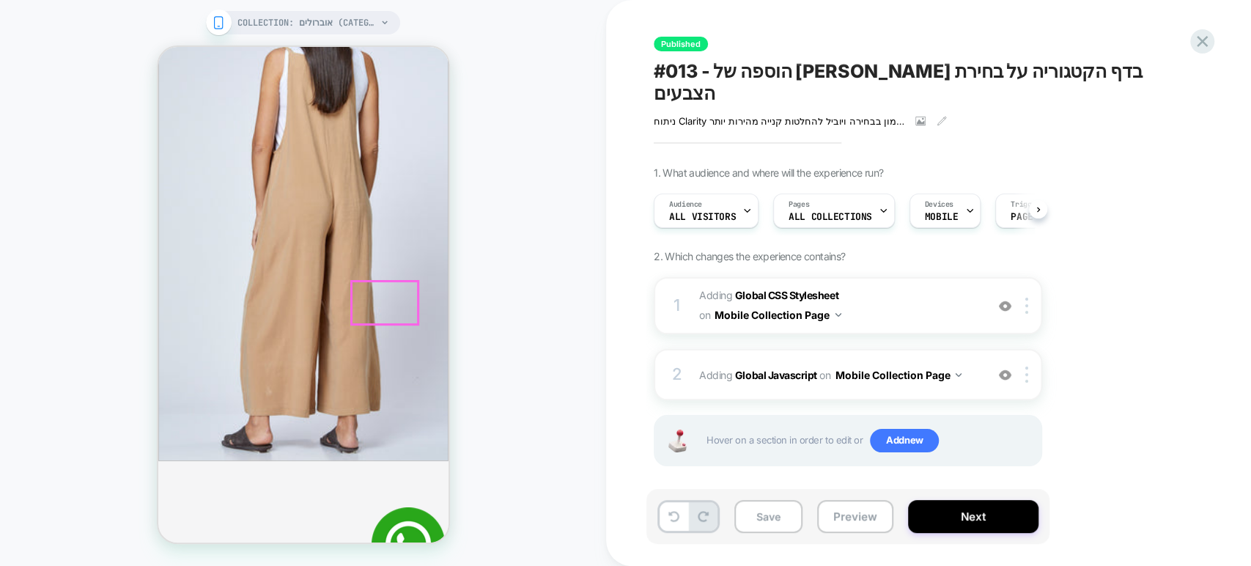
click at [375, 299] on div at bounding box center [384, 302] width 66 height 43
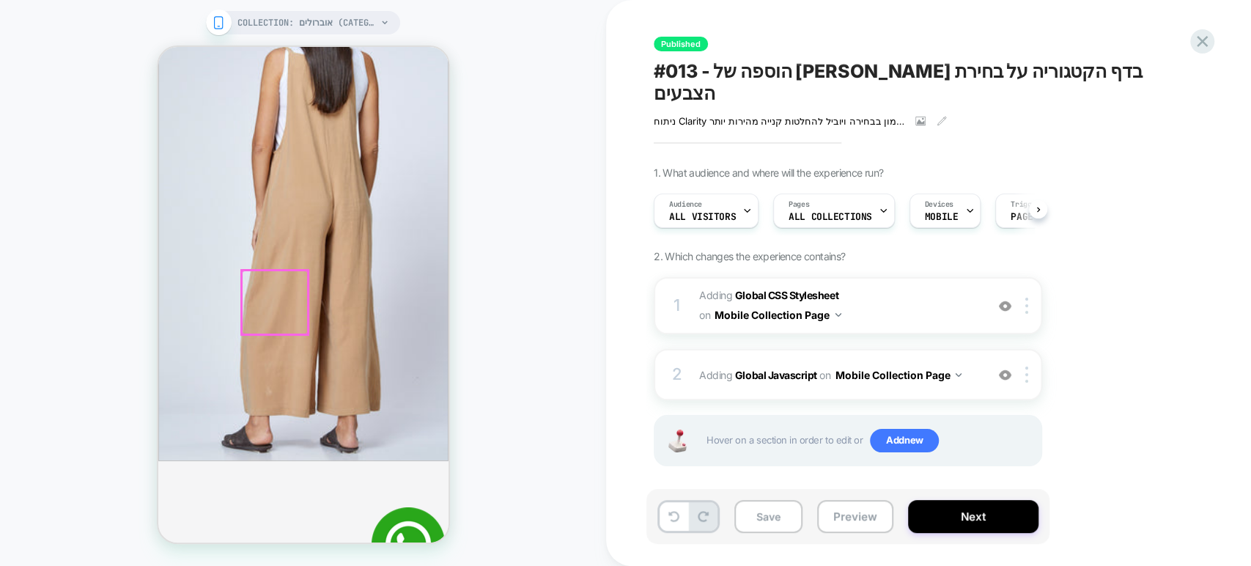
click at [260, 298] on div at bounding box center [274, 302] width 66 height 64
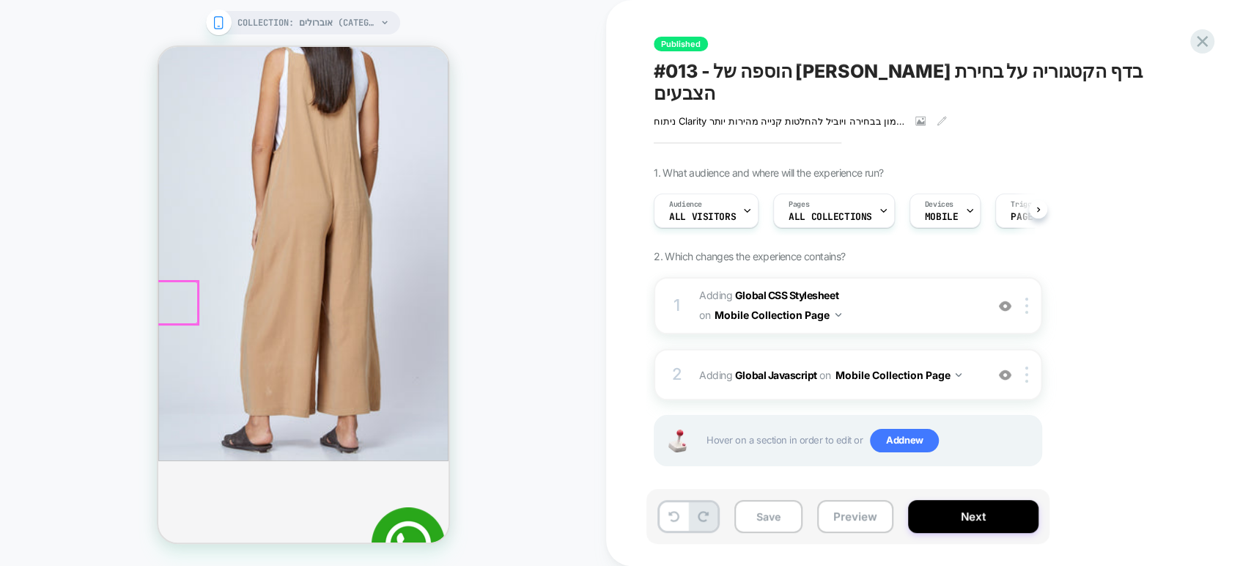
click at [185, 295] on div at bounding box center [164, 302] width 66 height 43
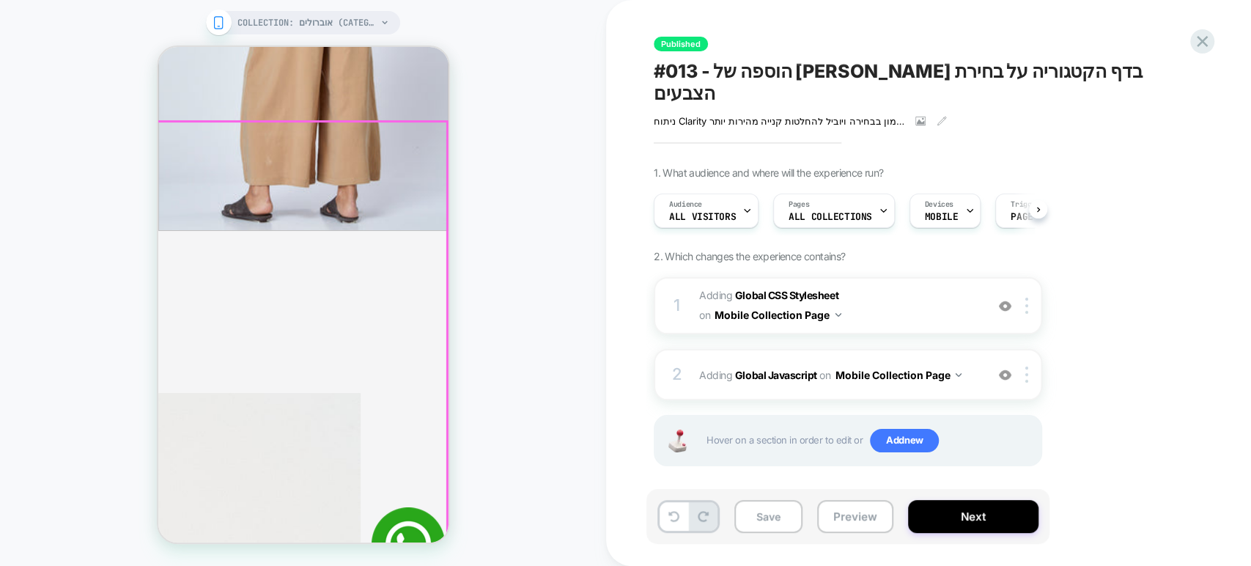
scroll to position [325, 0]
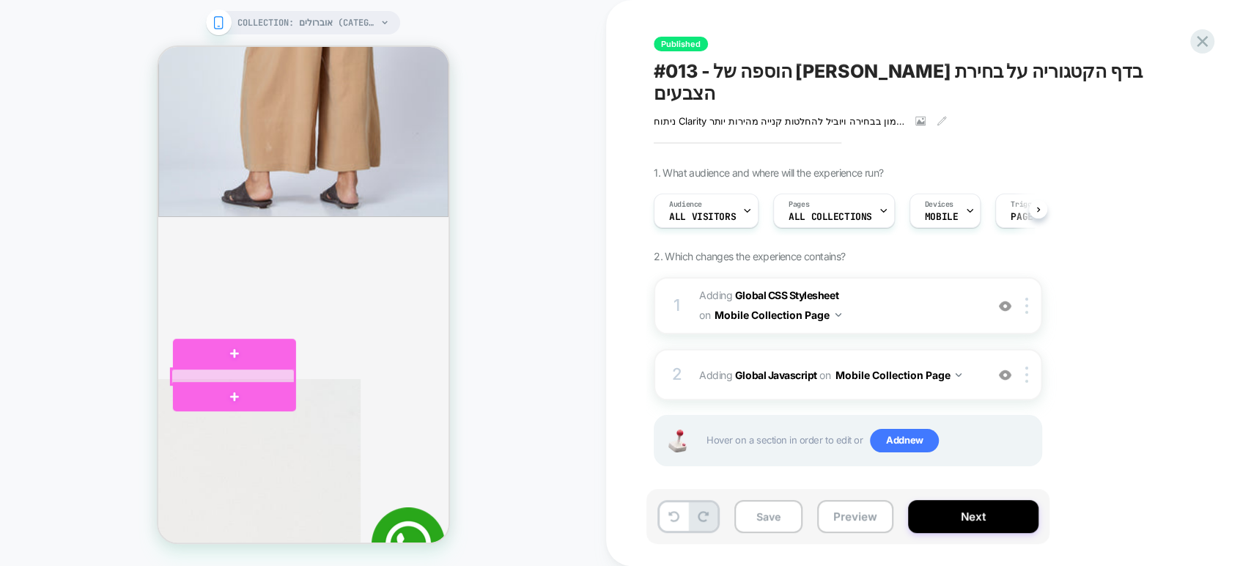
click at [281, 376] on div at bounding box center [232, 376] width 123 height 15
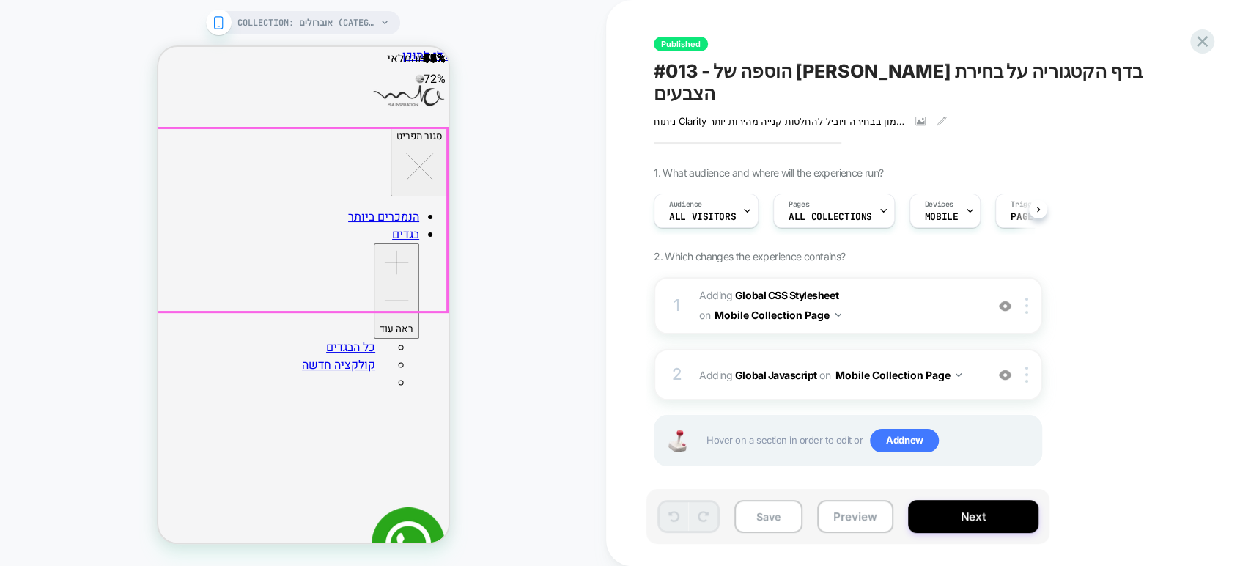
scroll to position [41, 0]
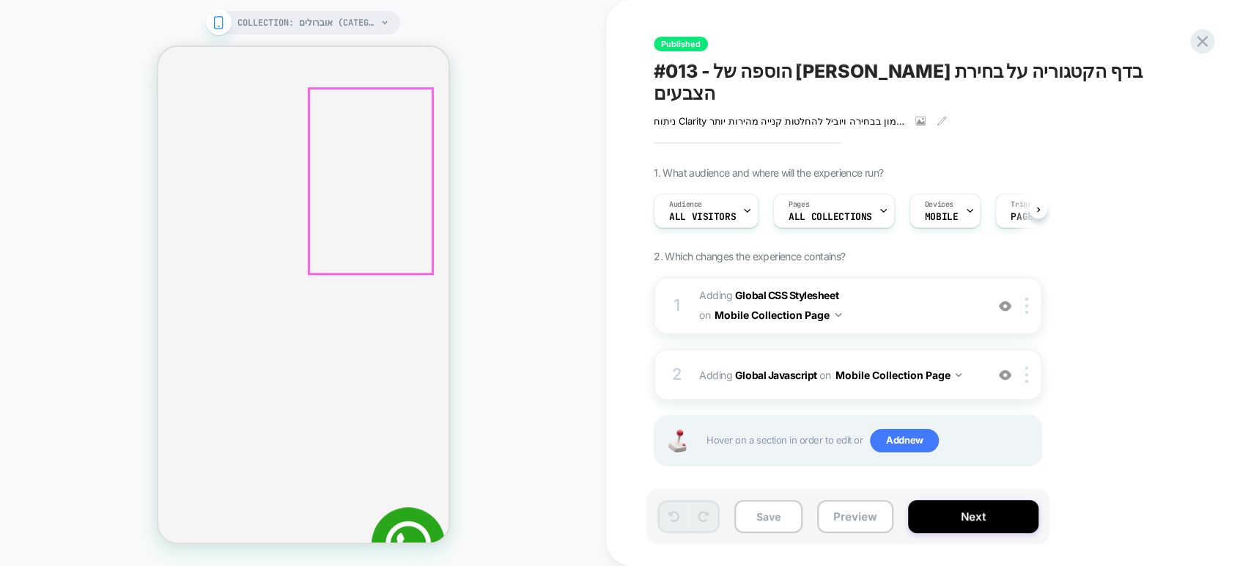
scroll to position [407, 0]
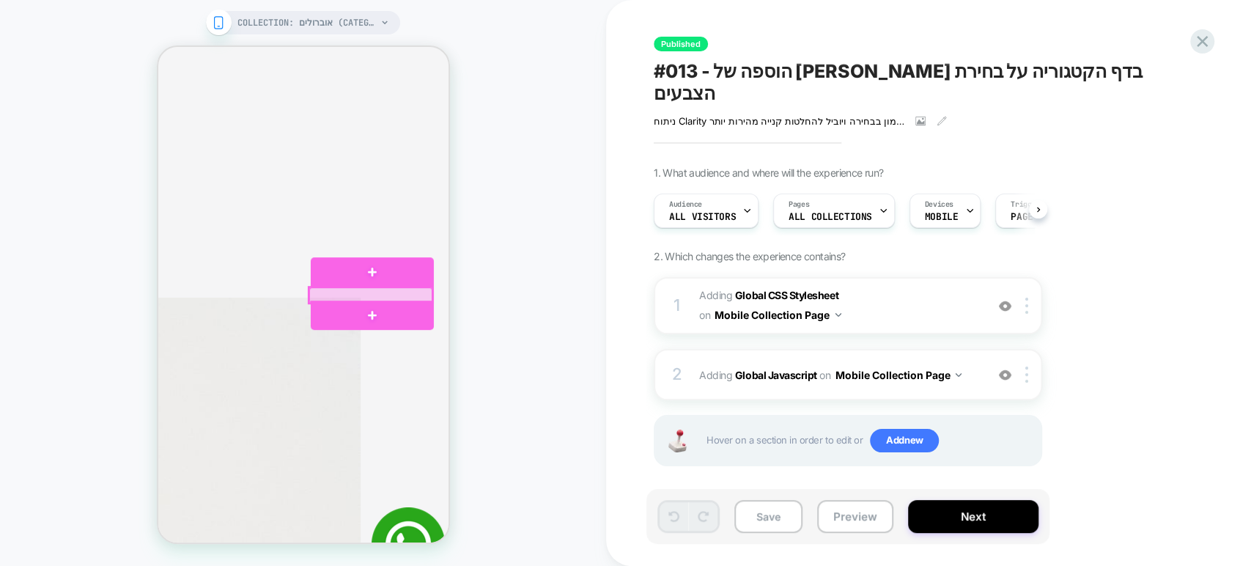
click at [425, 292] on div at bounding box center [370, 294] width 123 height 15
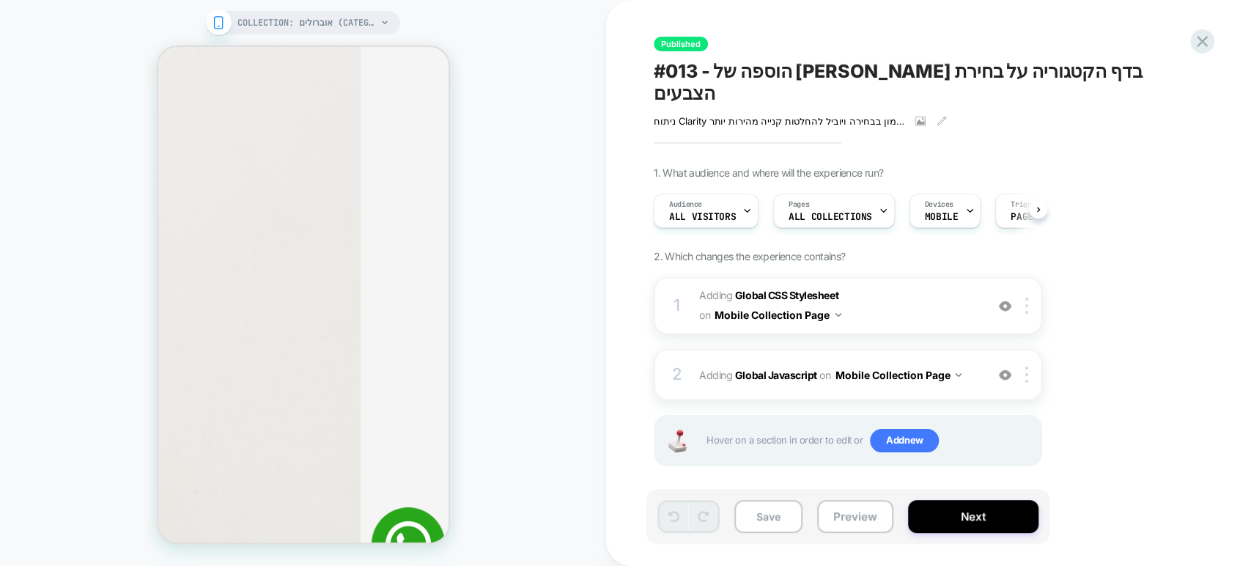
scroll to position [896, 0]
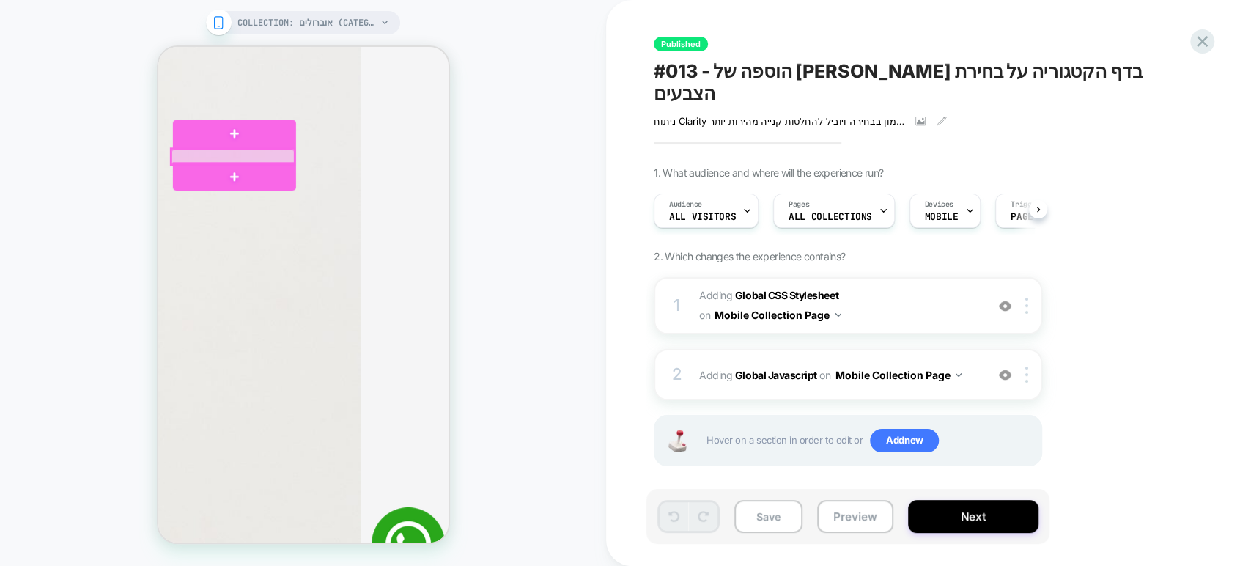
click at [280, 151] on div at bounding box center [232, 156] width 123 height 15
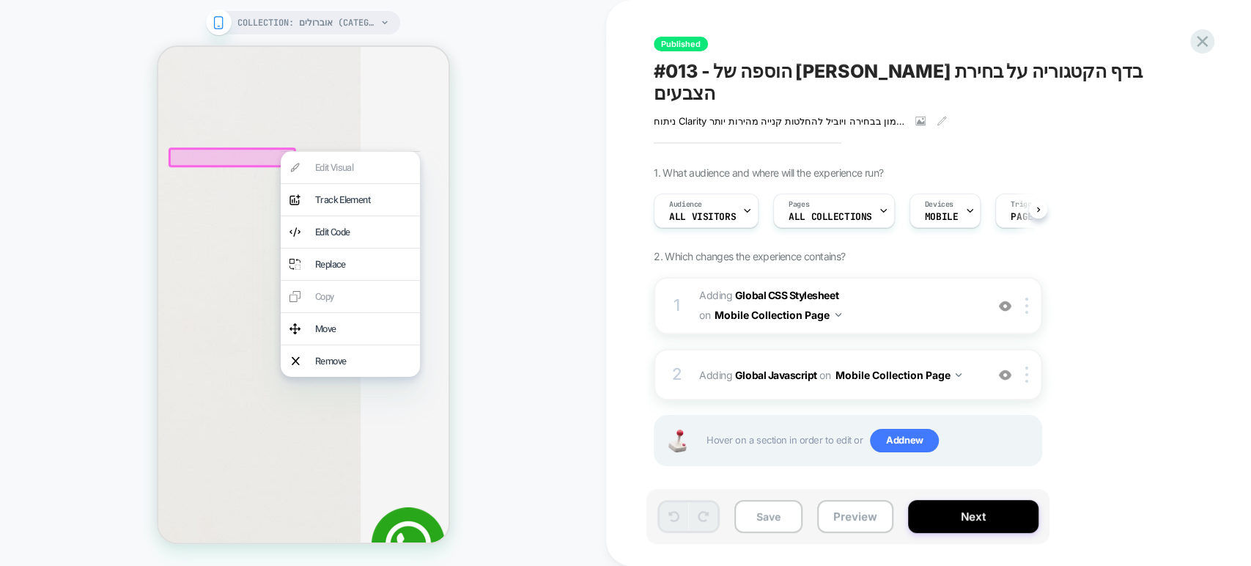
click at [531, 178] on div "COLLECTION: אוברולים (Category) COLLECTION: אוברולים (Category)" at bounding box center [303, 283] width 606 height 537
click at [537, 229] on div "COLLECTION: אוברולים (Category) COLLECTION: אוברולים (Category)" at bounding box center [303, 283] width 606 height 537
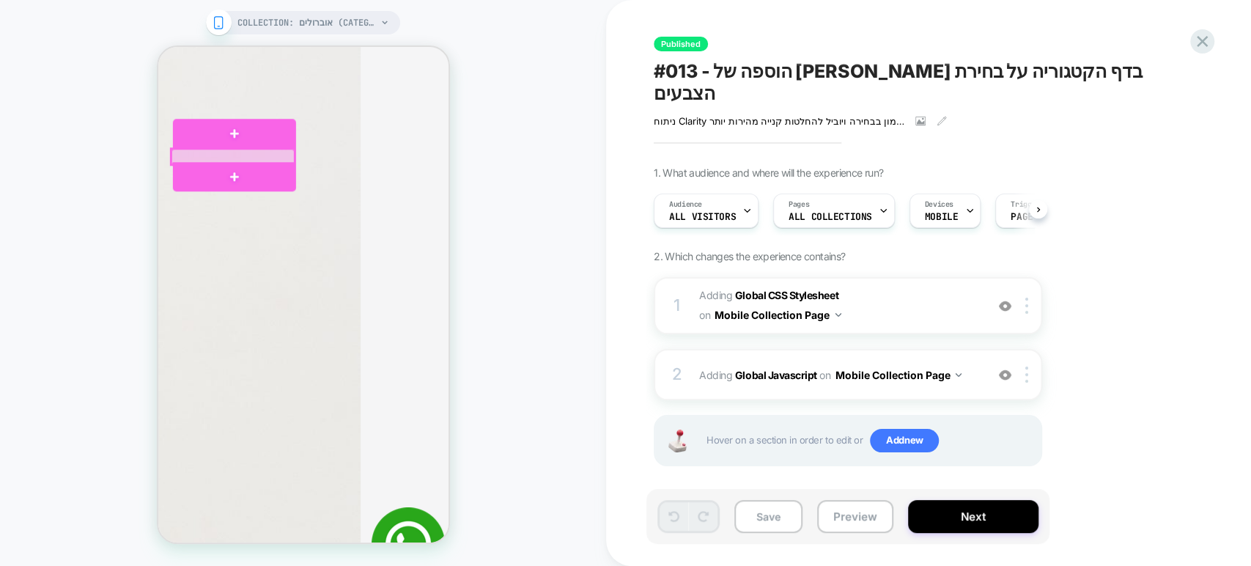
click at [262, 150] on div at bounding box center [232, 156] width 123 height 15
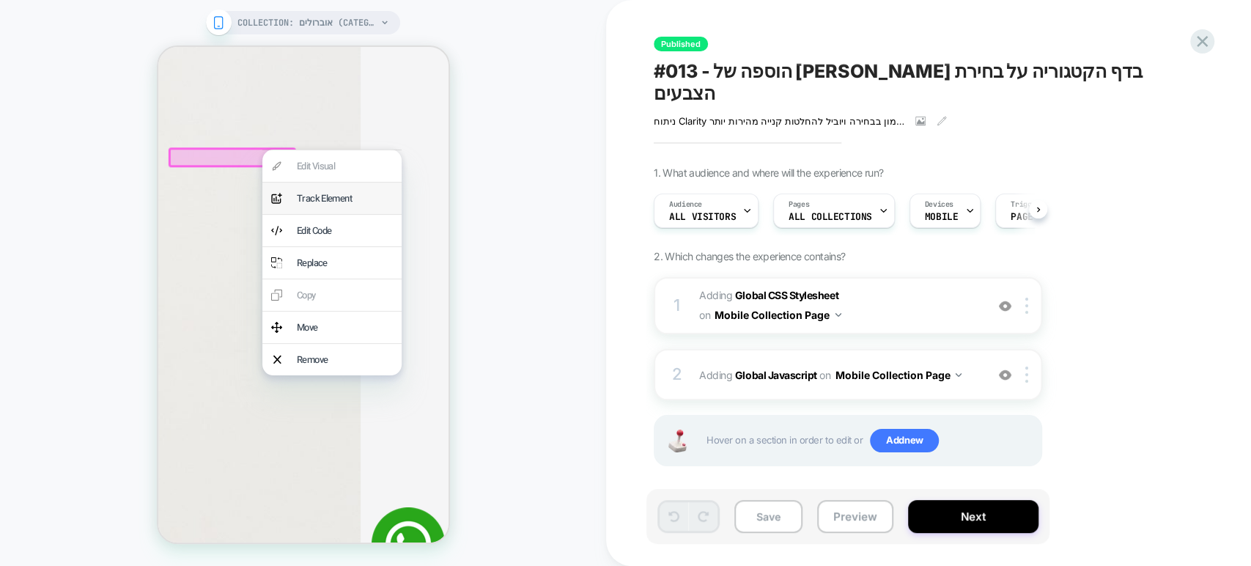
click at [308, 195] on div "Track Element" at bounding box center [344, 198] width 96 height 14
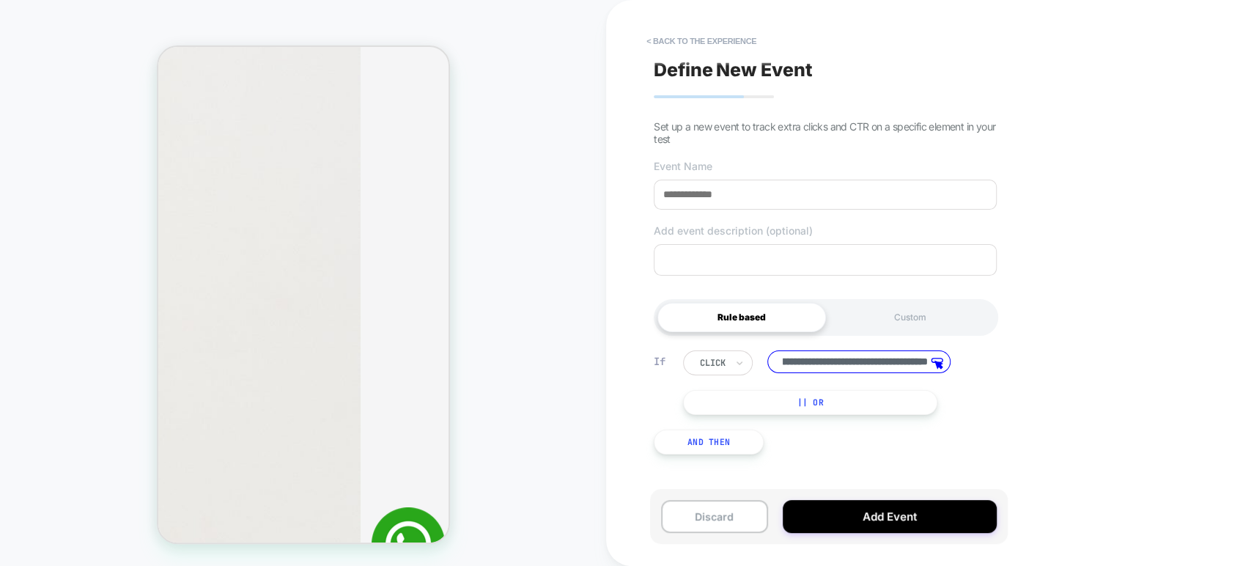
scroll to position [0, 0]
click at [903, 319] on div "Custom" at bounding box center [910, 317] width 169 height 29
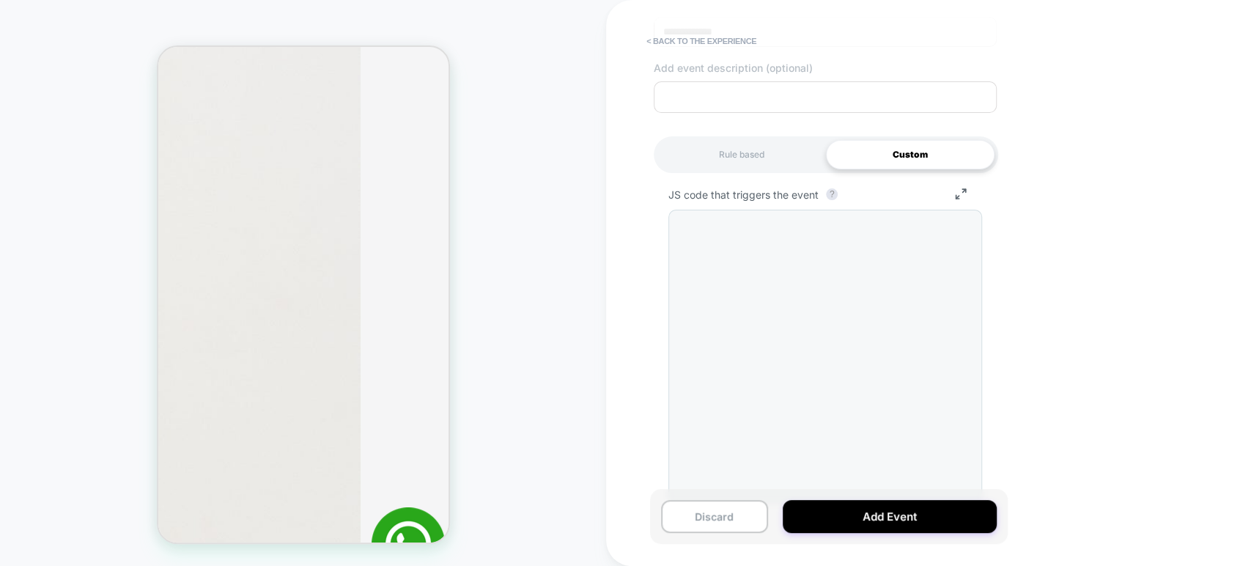
scroll to position [195, 0]
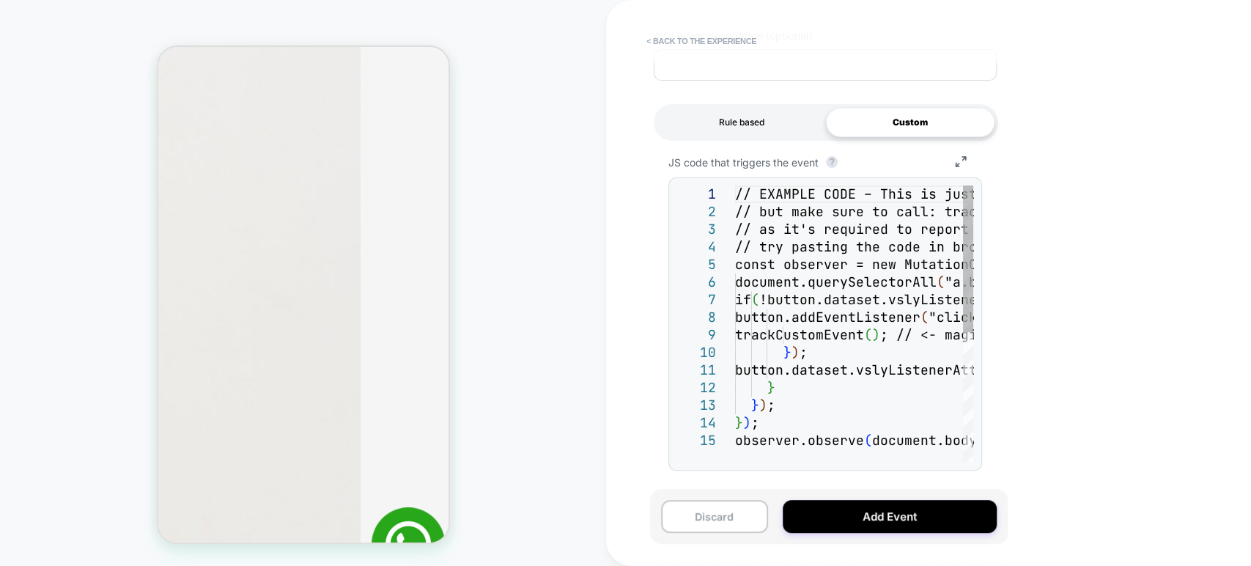
click at [753, 112] on div "Rule based" at bounding box center [741, 122] width 169 height 29
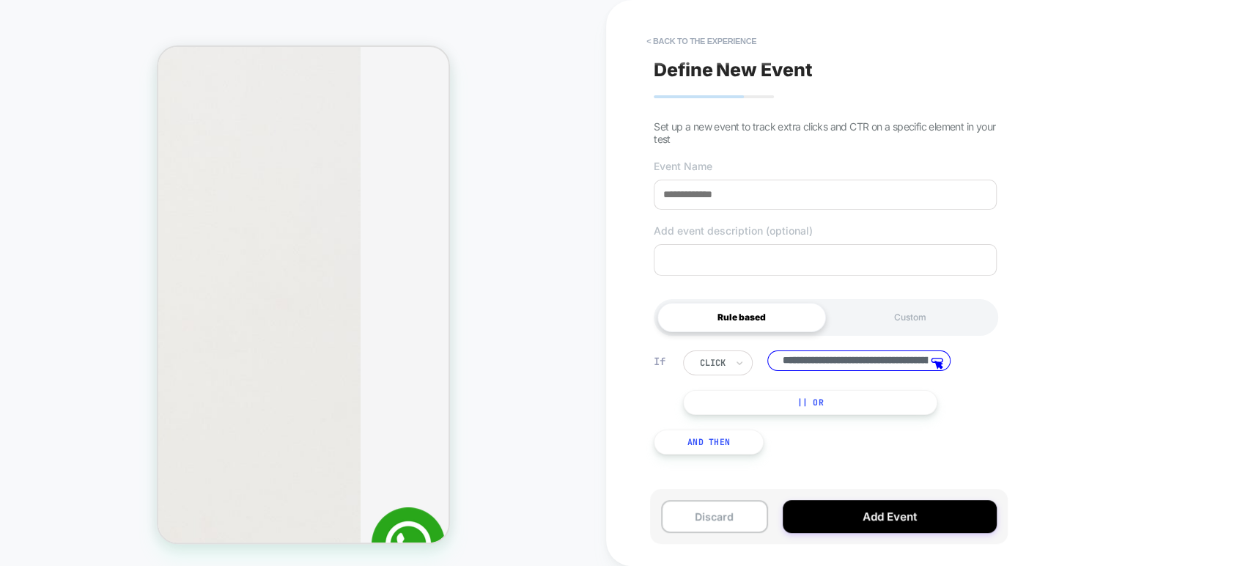
scroll to position [0, 433]
click at [891, 320] on div "Custom" at bounding box center [910, 317] width 169 height 29
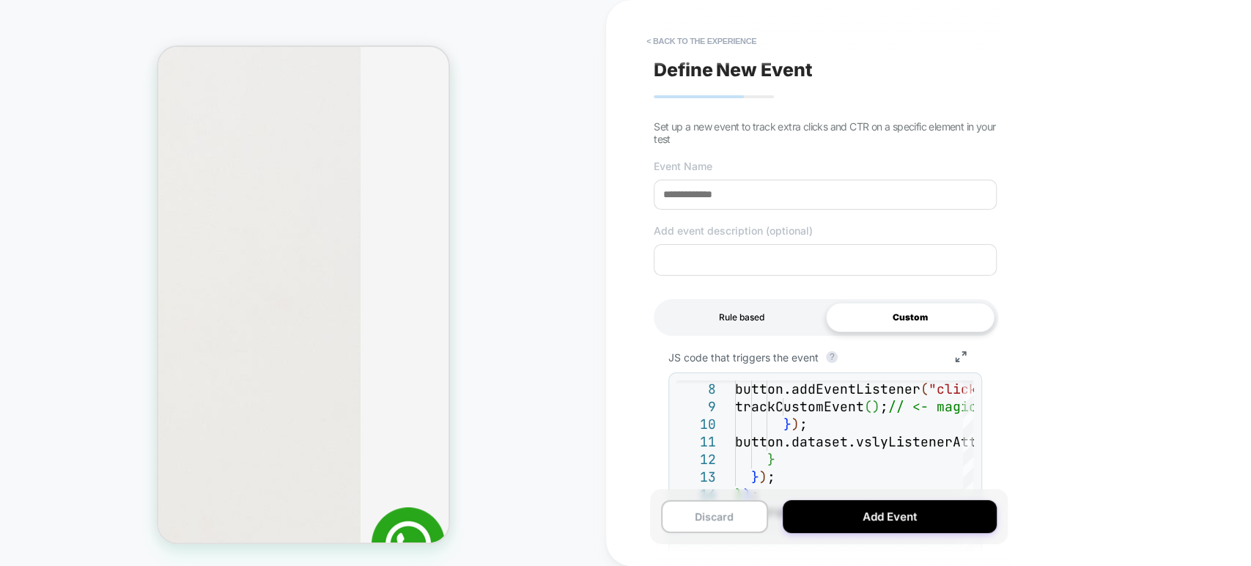
click at [769, 314] on div "Rule based" at bounding box center [741, 317] width 169 height 29
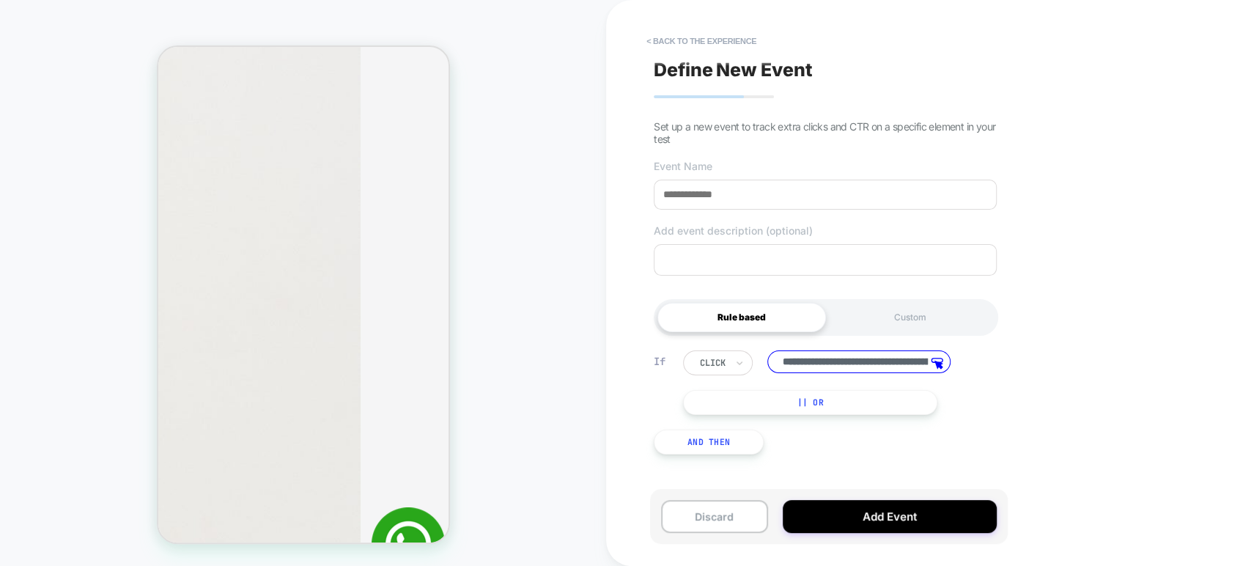
click at [838, 369] on input "**********" at bounding box center [858, 361] width 183 height 23
click at [739, 365] on icon at bounding box center [740, 363] width 6 height 4
click at [1064, 320] on div "**********" at bounding box center [928, 283] width 645 height 566
click at [841, 364] on input "**********" at bounding box center [858, 361] width 183 height 23
click at [846, 402] on button "|| Or" at bounding box center [810, 402] width 254 height 25
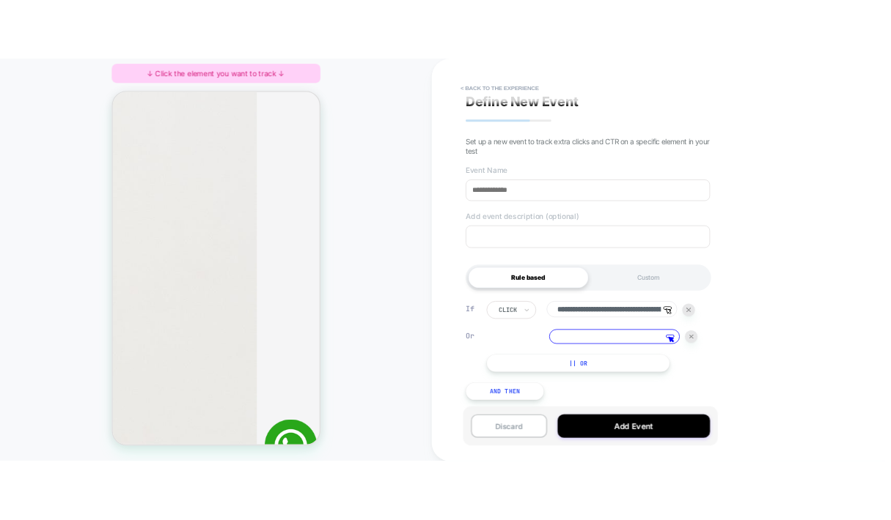
scroll to position [15, 0]
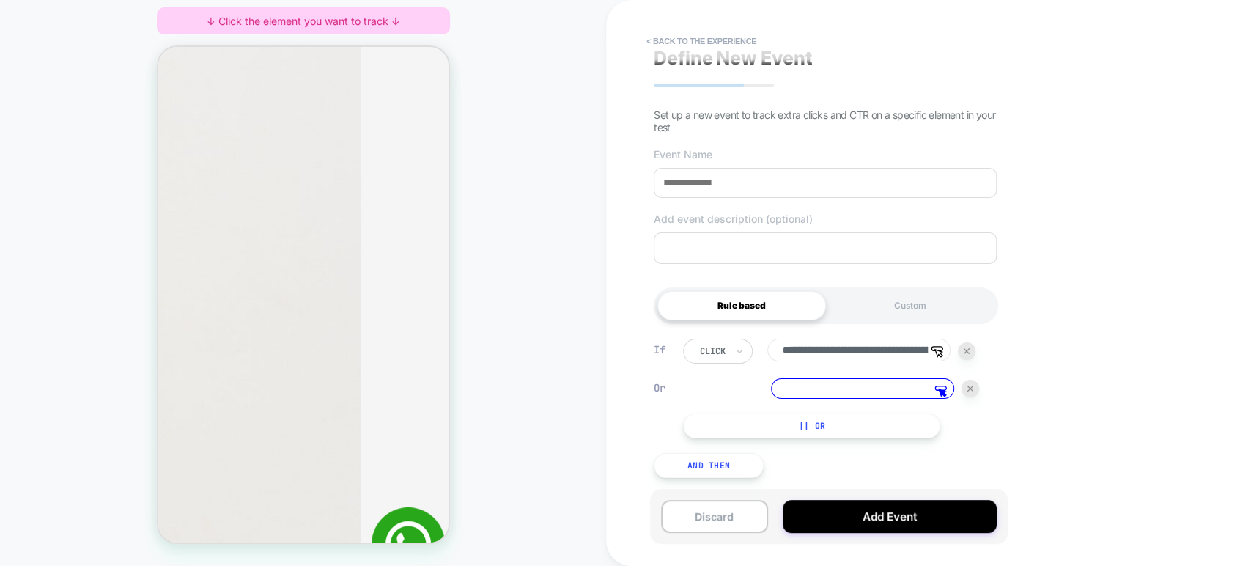
click at [848, 395] on input at bounding box center [862, 388] width 183 height 21
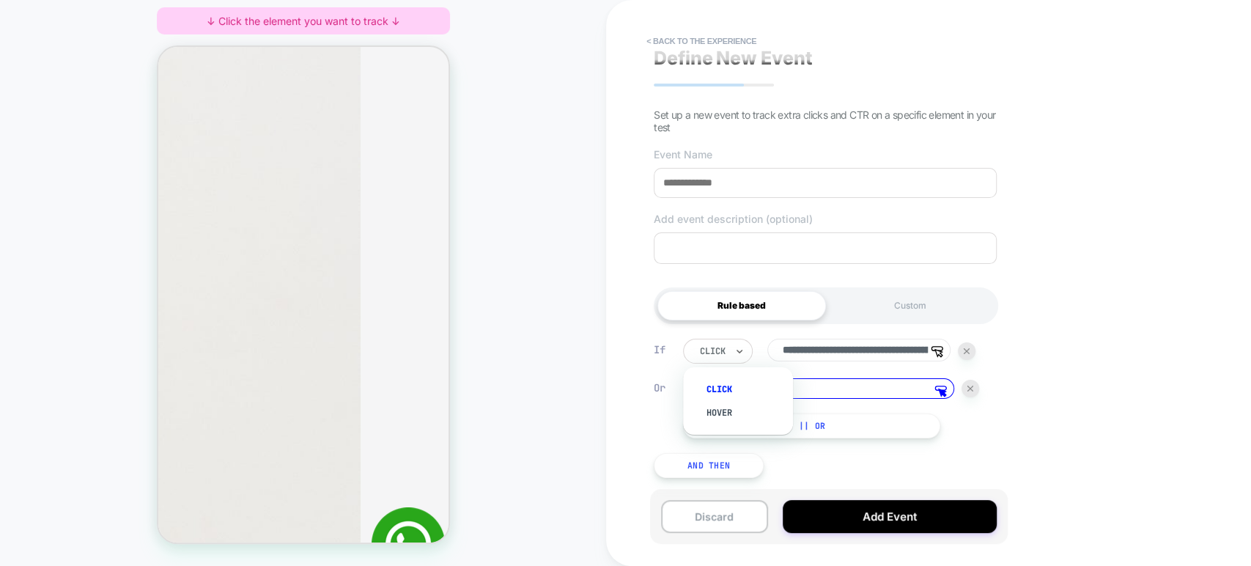
click at [734, 339] on div at bounding box center [739, 350] width 10 height 23
click at [731, 352] on div "click" at bounding box center [718, 351] width 70 height 25
click at [730, 348] on div "click" at bounding box center [718, 351] width 70 height 25
click at [726, 405] on div "hover" at bounding box center [745, 412] width 95 height 23
click at [733, 353] on div "hover" at bounding box center [718, 351] width 70 height 25
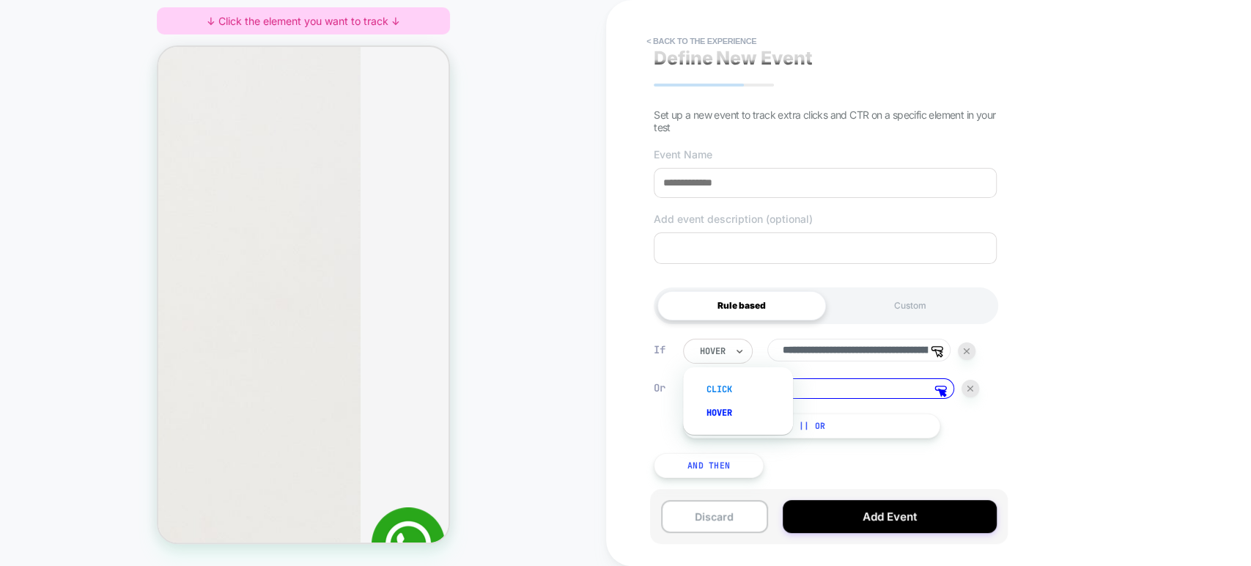
click at [719, 390] on div "click" at bounding box center [745, 388] width 95 height 23
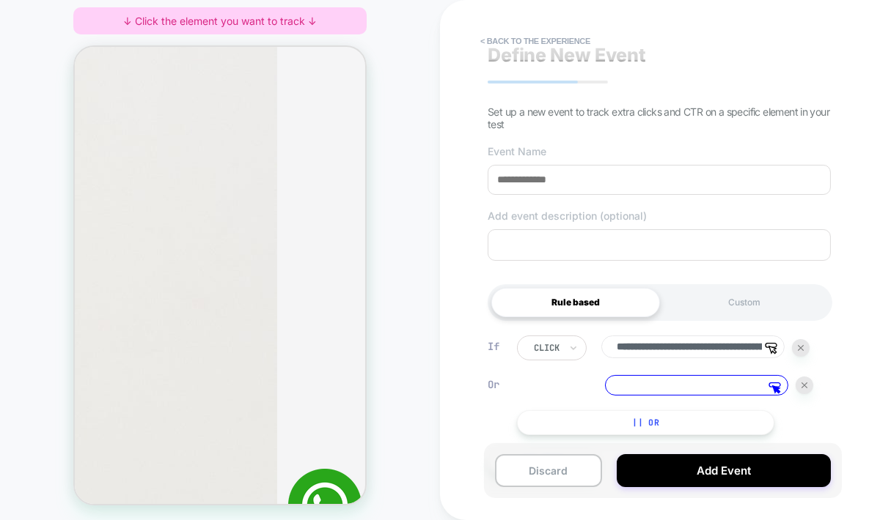
click at [713, 348] on input "**********" at bounding box center [692, 347] width 183 height 23
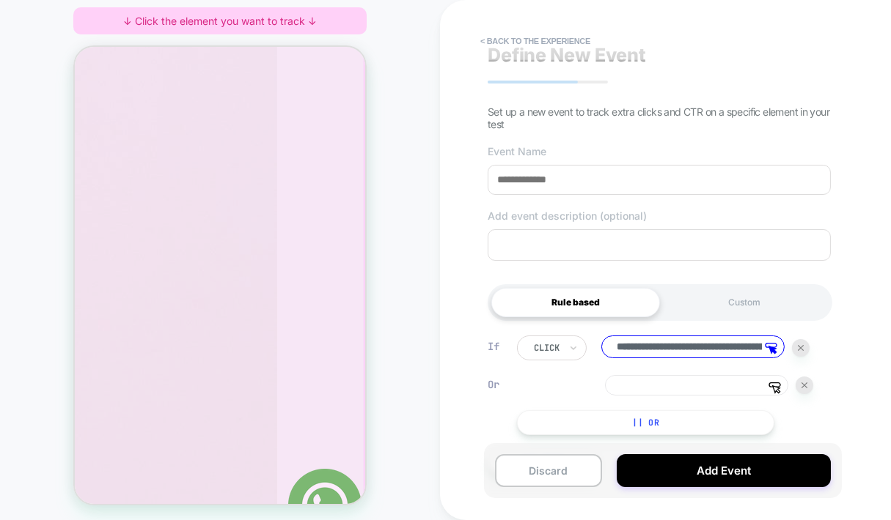
click at [437, 209] on div "COLLECTION: אוברולים (Category) COLLECTION: אוברולים (Category) ↓ Click the ele…" at bounding box center [220, 264] width 440 height 498
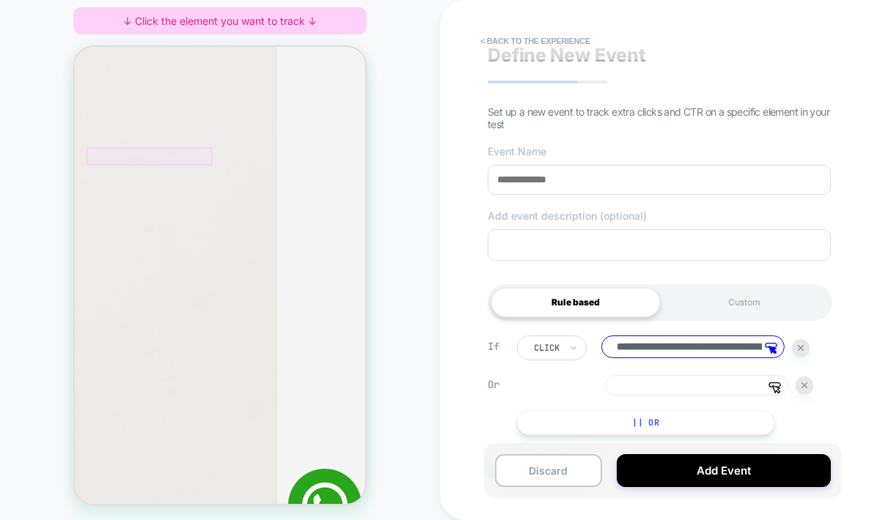
click at [198, 159] on div at bounding box center [149, 156] width 126 height 18
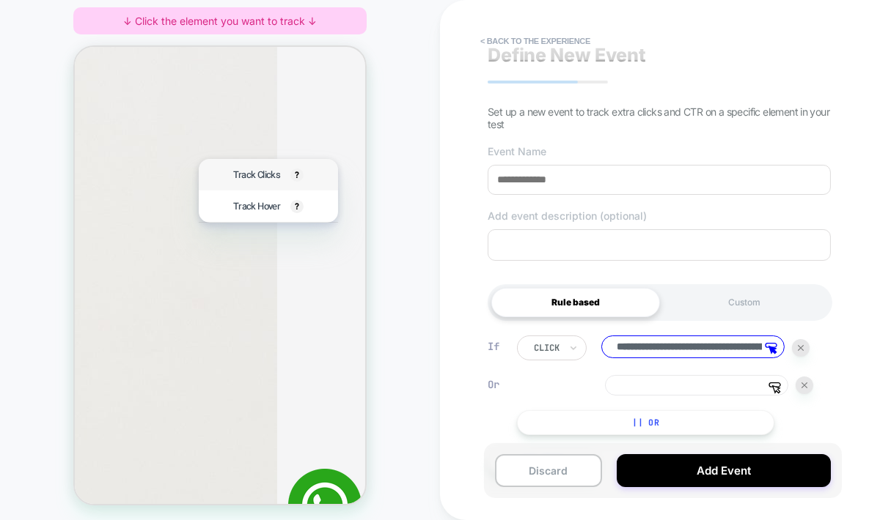
click at [250, 173] on span "Track Clicks" at bounding box center [255, 175] width 47 height 14
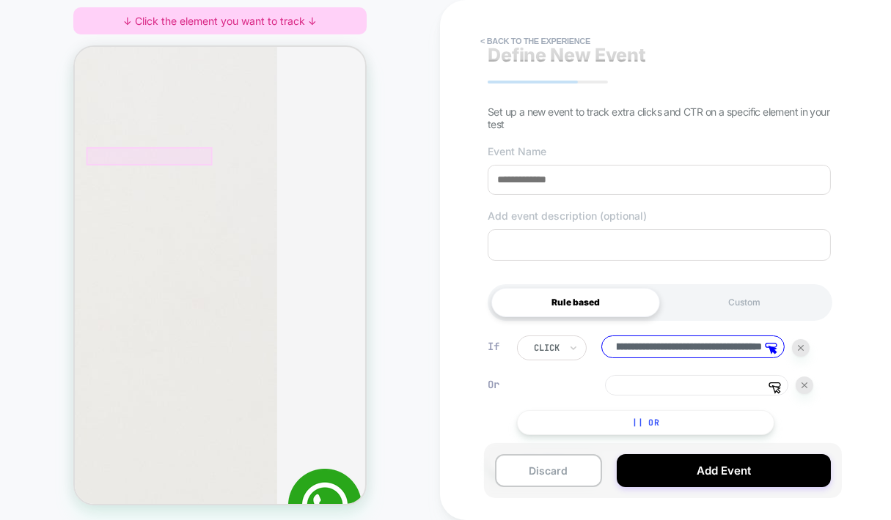
scroll to position [0, 0]
click at [169, 155] on div at bounding box center [149, 156] width 126 height 18
